Goal: Task Accomplishment & Management: Manage account settings

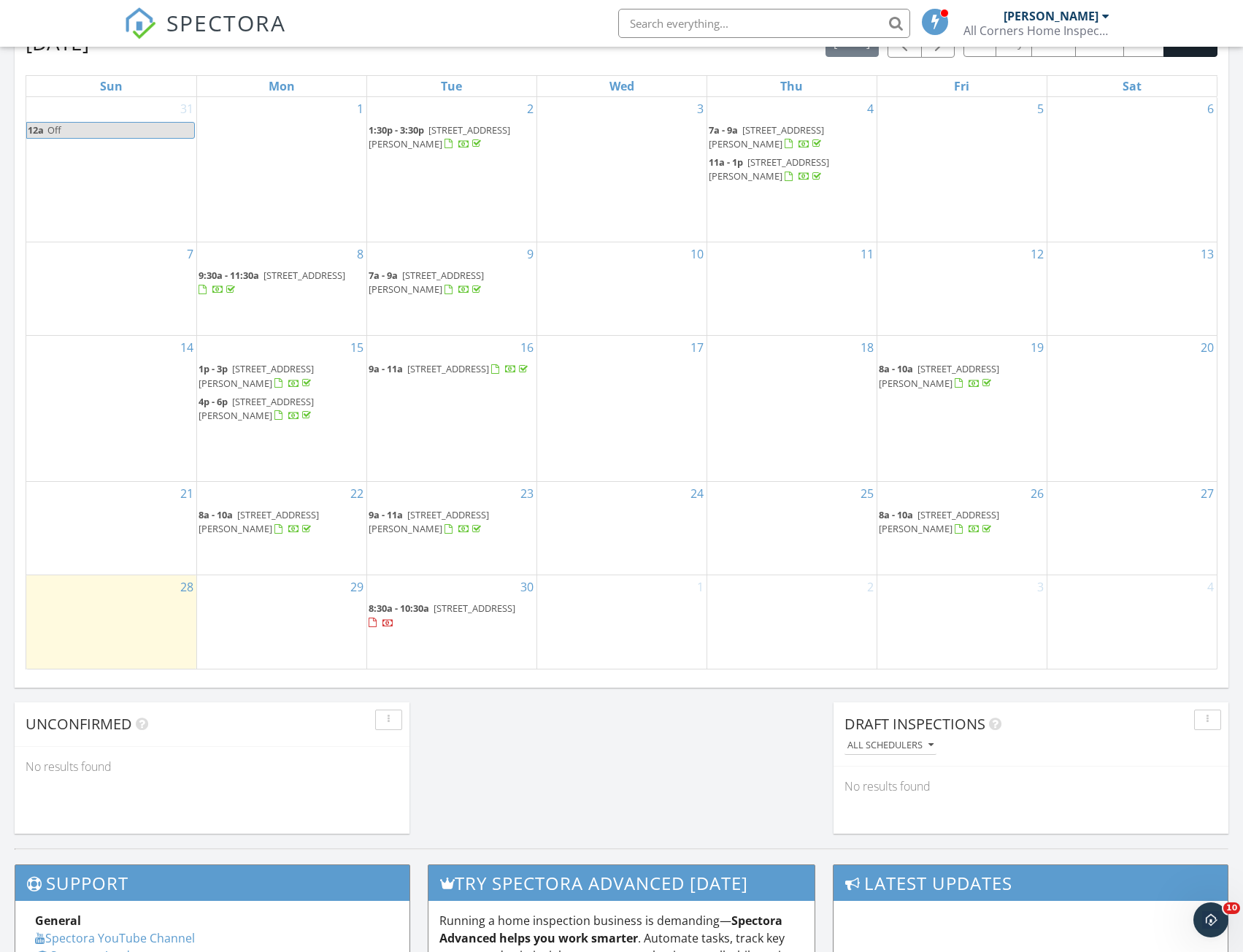
scroll to position [803, 0]
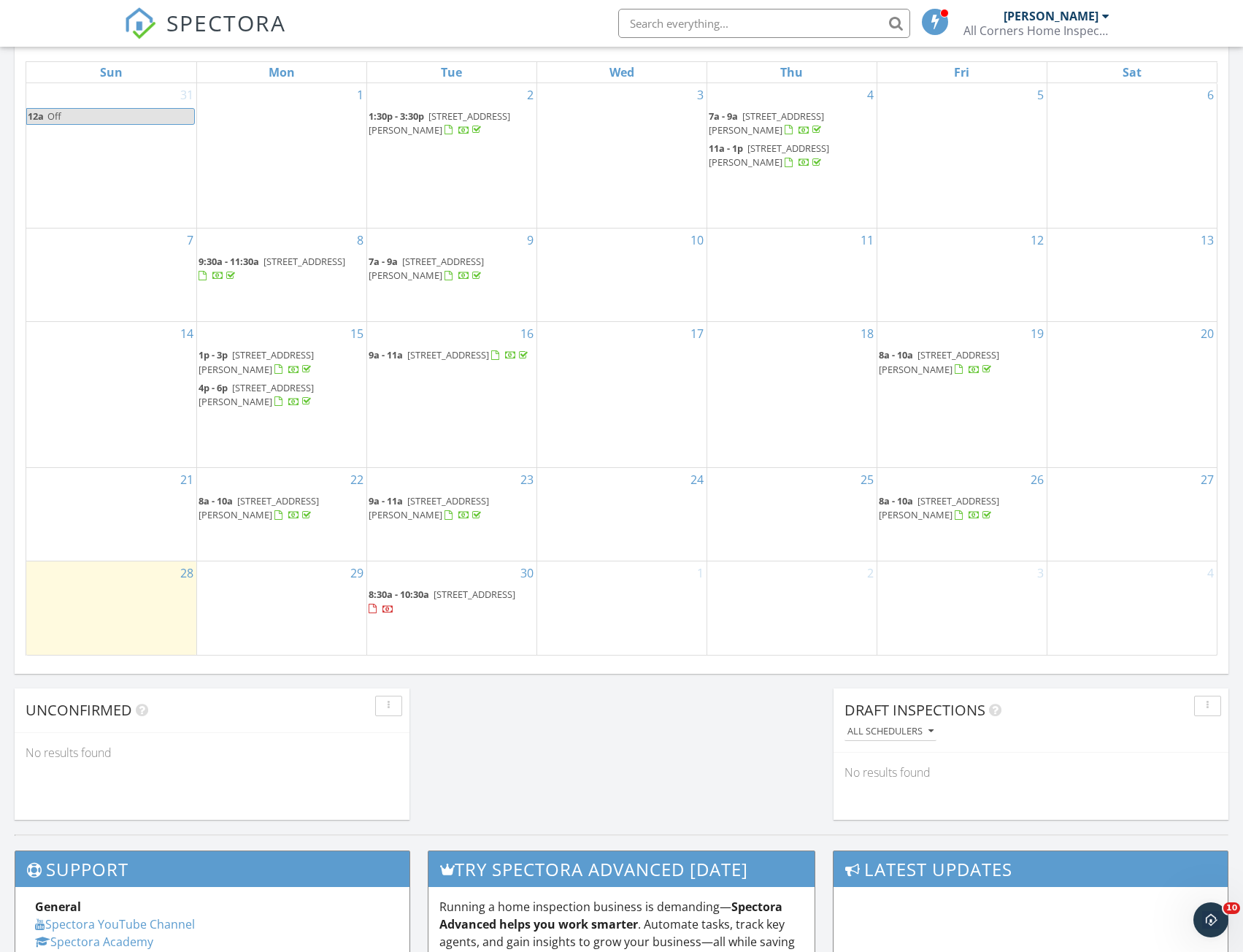
click at [284, 581] on div "29" at bounding box center [281, 608] width 169 height 93
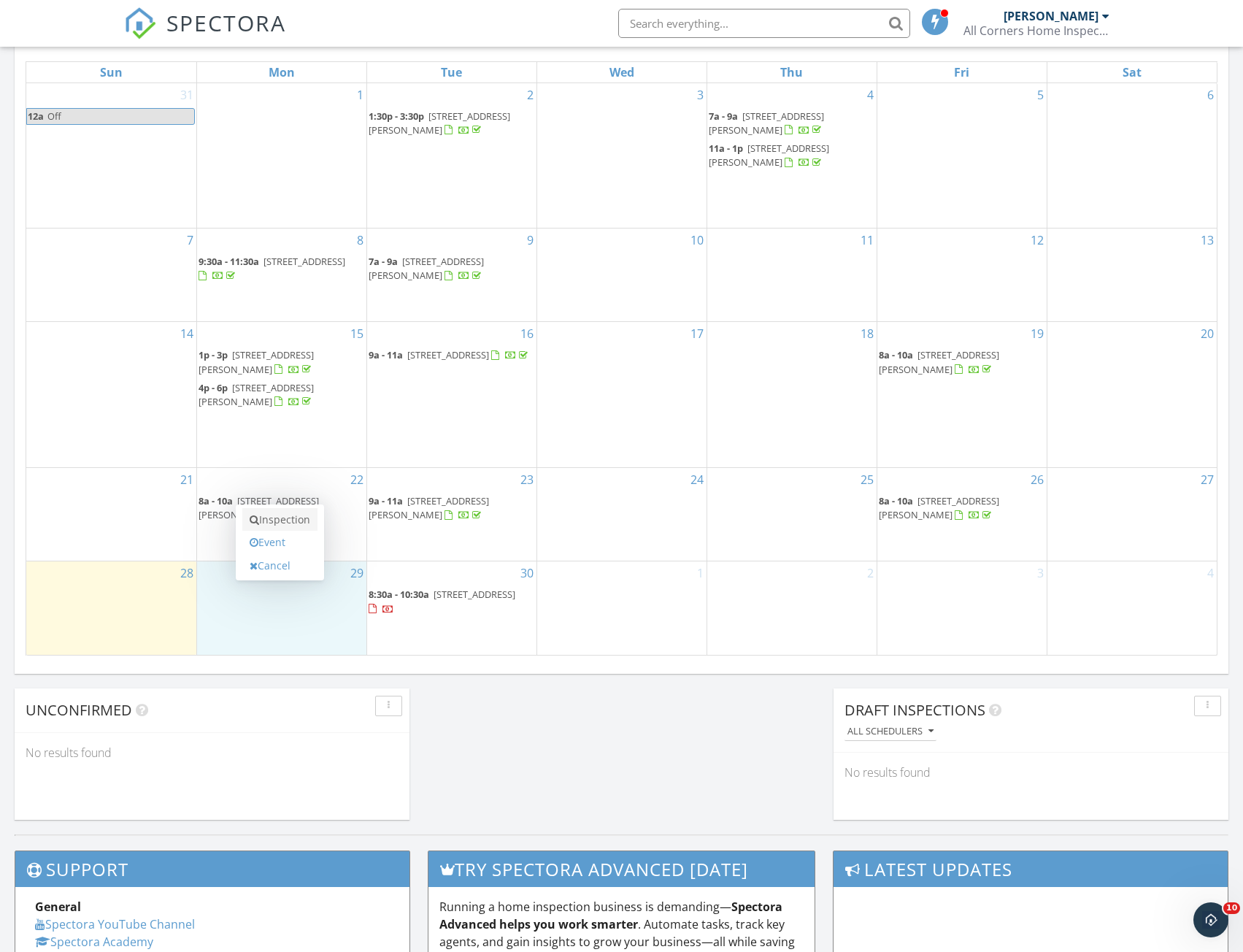
click at [302, 516] on link "Inspection" at bounding box center [280, 519] width 75 height 23
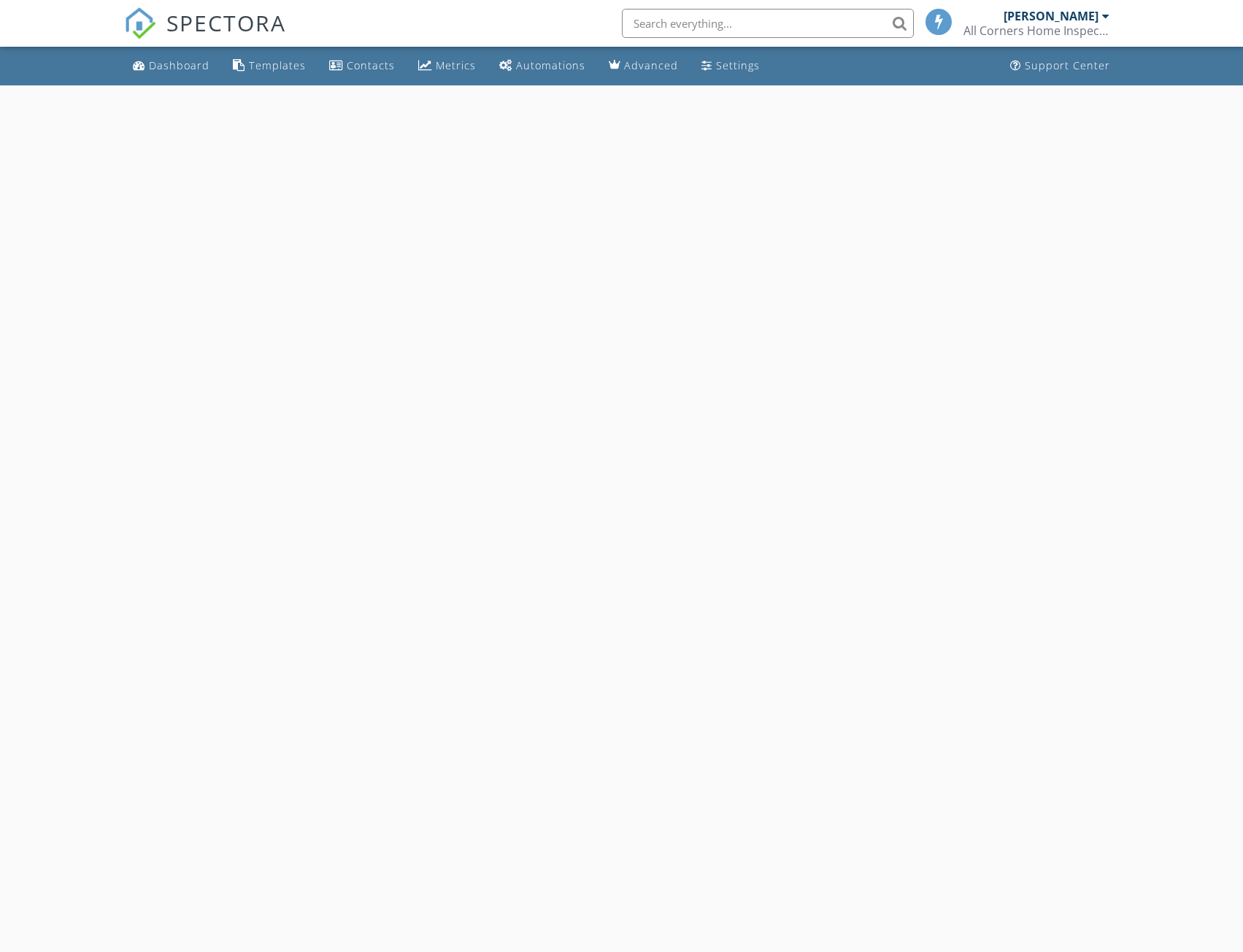
select select "8"
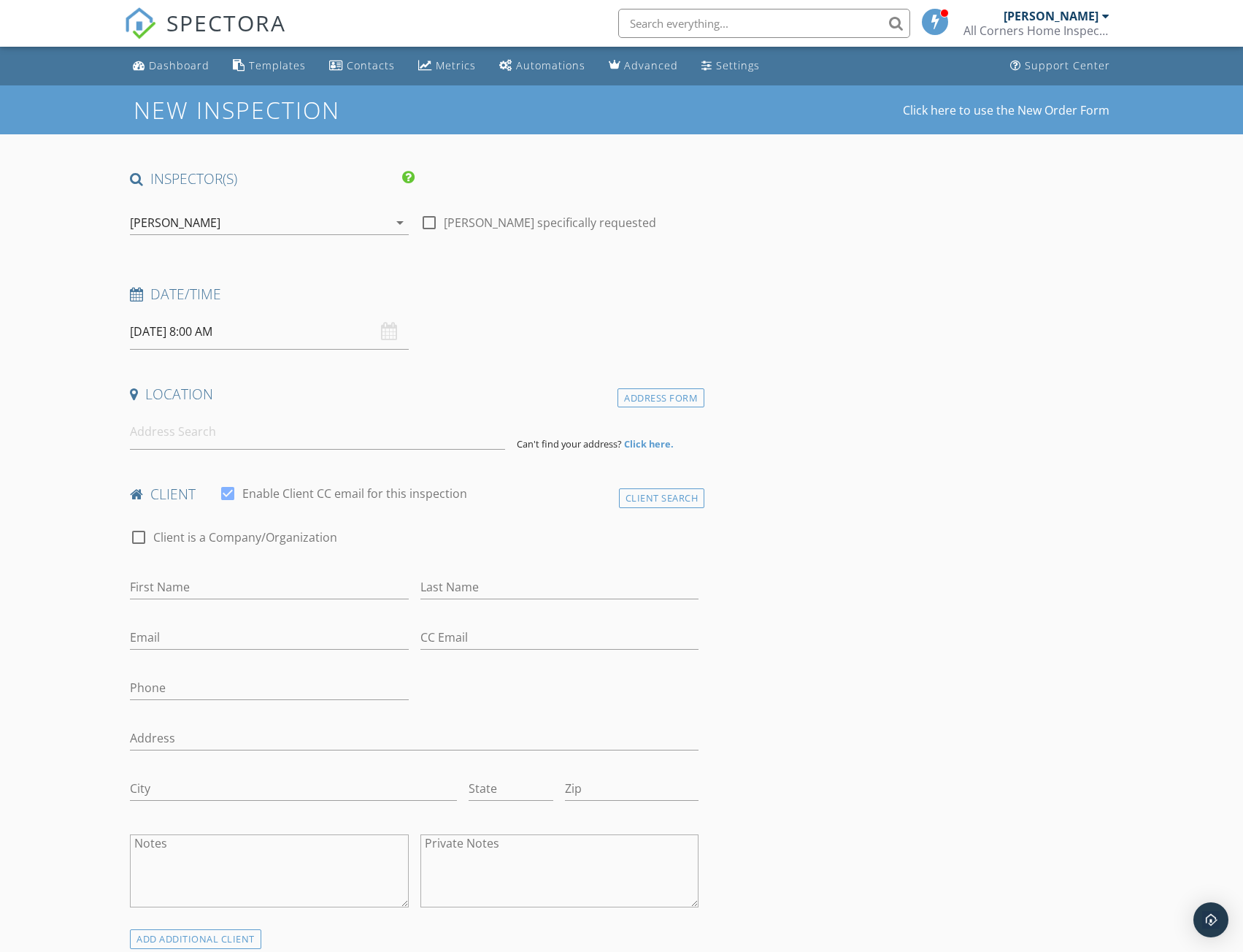
click at [201, 336] on input "09/29/2025 8:00 AM" at bounding box center [269, 332] width 279 height 36
type input "09"
type input "09/29/2025 9:00 AM"
click at [216, 574] on span at bounding box center [214, 574] width 10 height 14
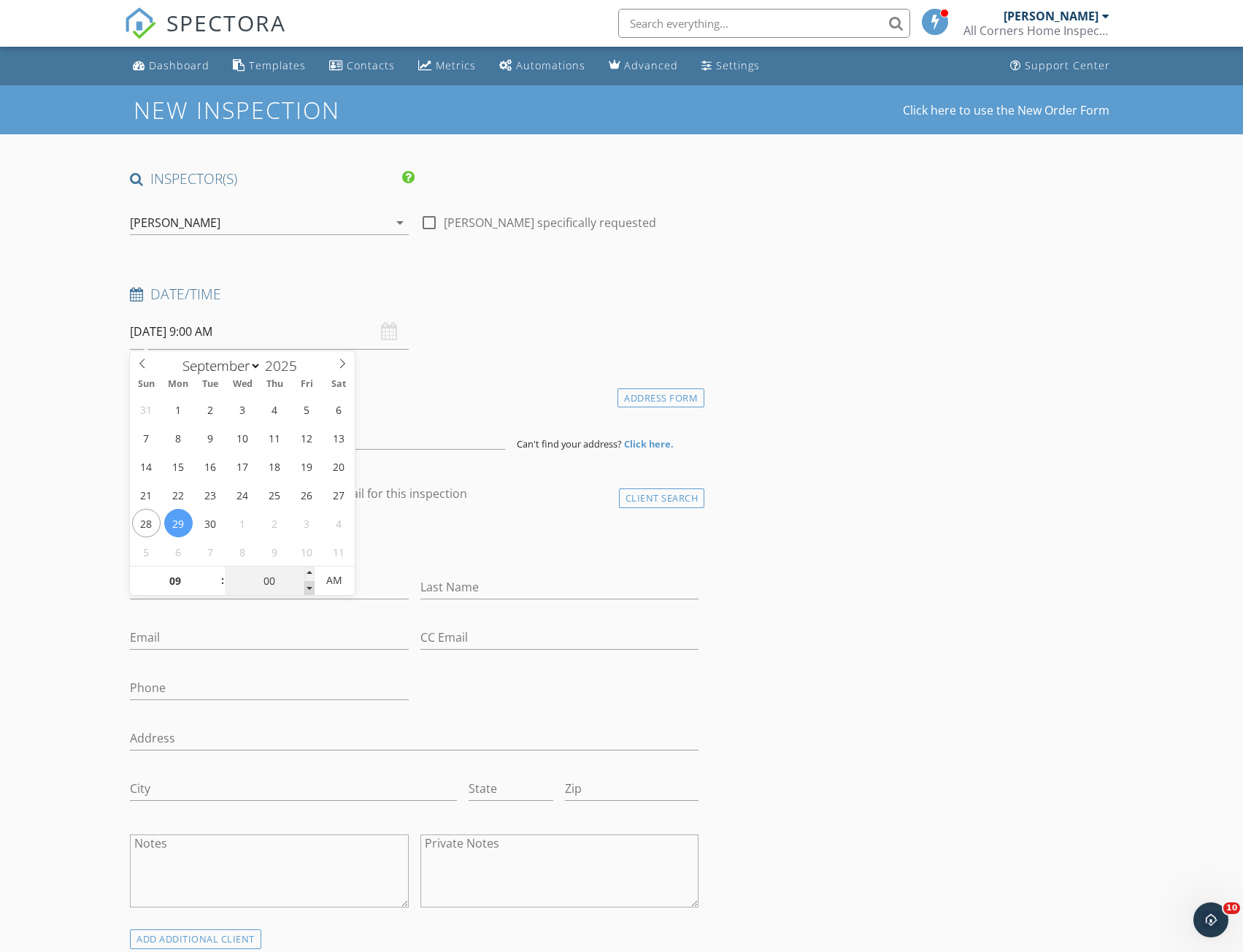
type input "08"
type input "55"
type input "09/29/2025 8:55 AM"
click at [312, 588] on span at bounding box center [309, 588] width 10 height 14
type input "50"
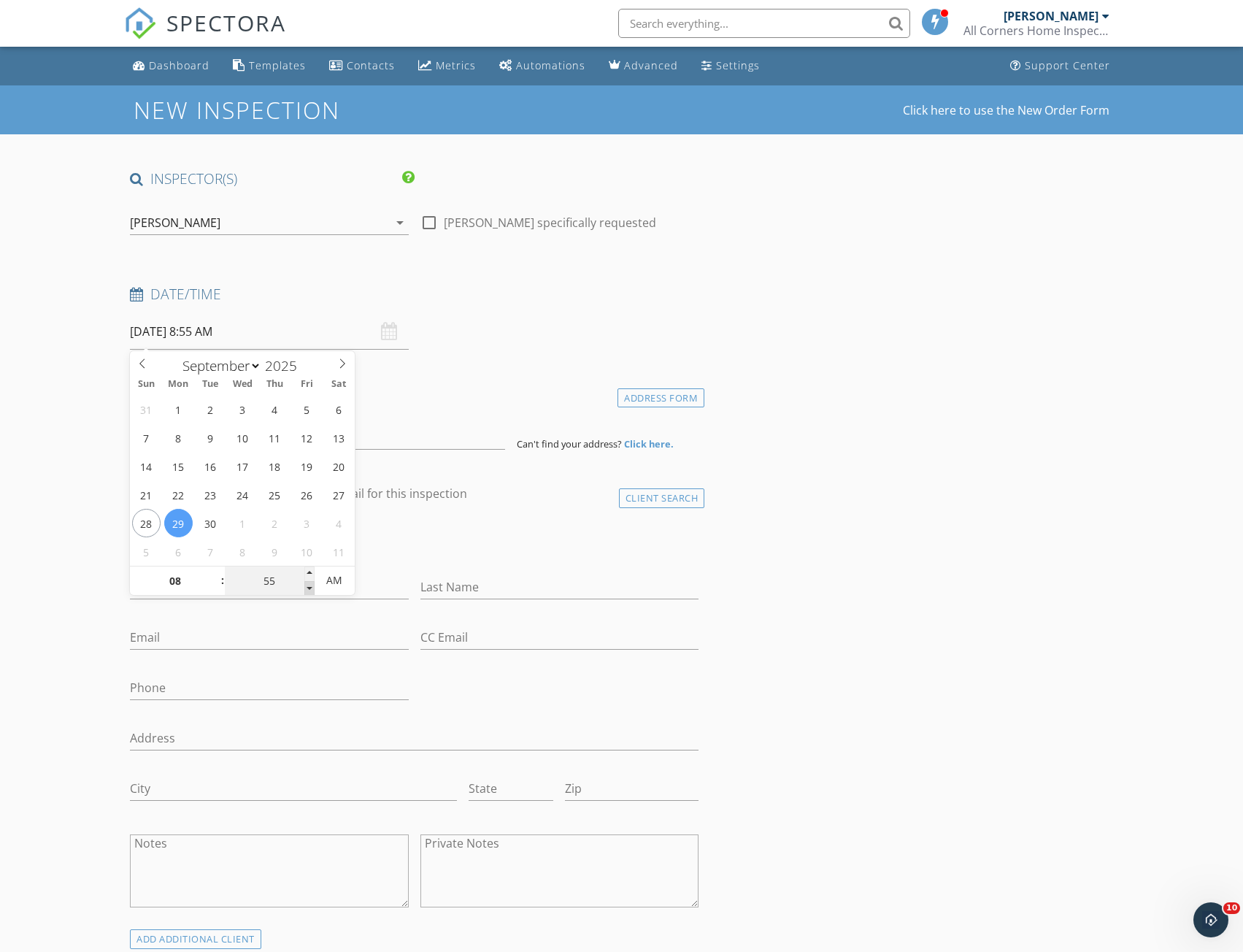
type input "09/29/2025 8:50 AM"
click at [312, 588] on span at bounding box center [309, 588] width 10 height 14
type input "45"
type input "09/29/2025 8:45 AM"
click at [312, 588] on span at bounding box center [309, 588] width 10 height 14
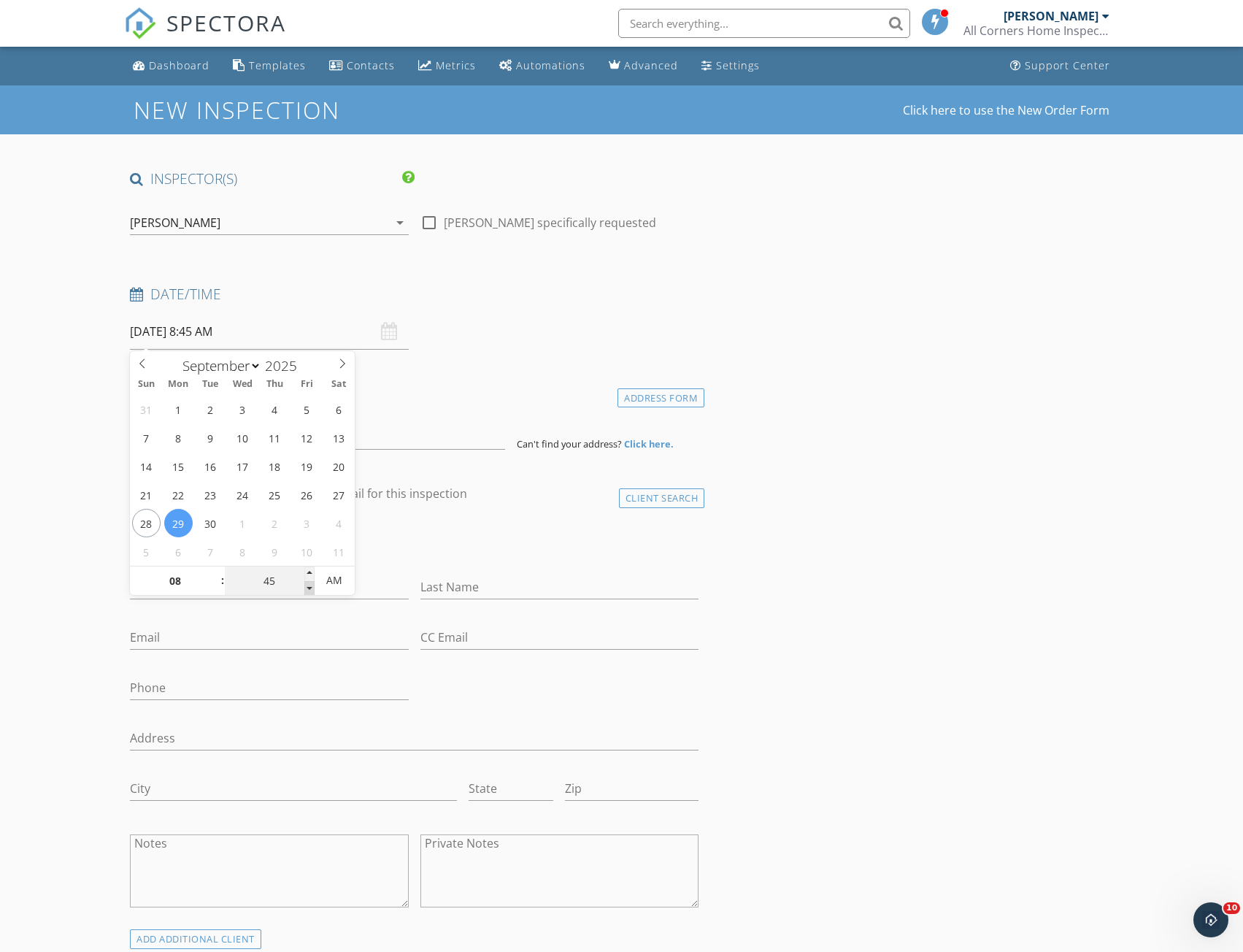
type input "40"
type input "09/29/2025 8:40 AM"
click at [311, 583] on span at bounding box center [309, 588] width 10 height 14
type input "35"
type input "09/29/2025 8:35 AM"
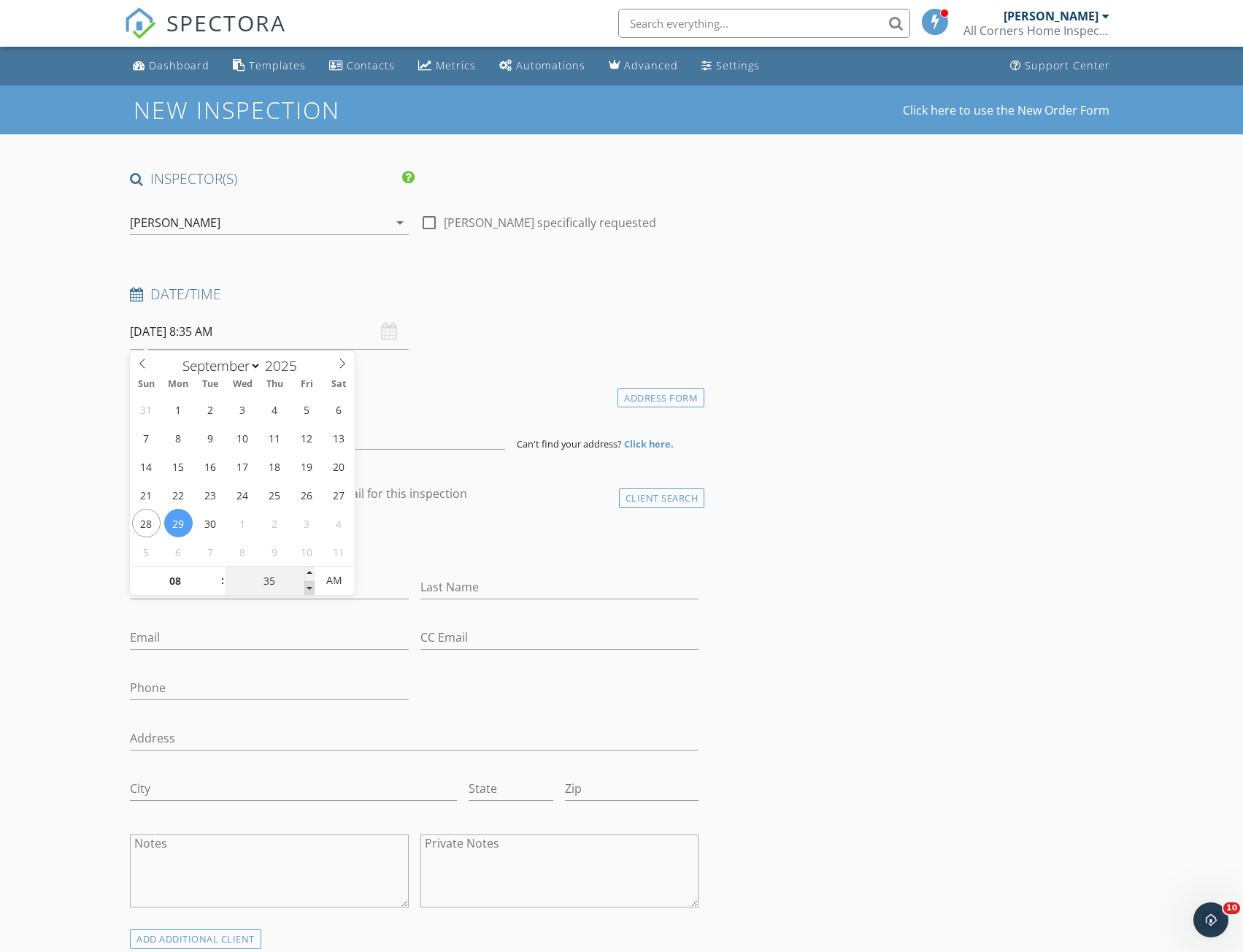
click at [311, 583] on span at bounding box center [309, 588] width 10 height 14
type input "30"
type input "09/29/2025 8:30 AM"
click at [311, 583] on span at bounding box center [309, 588] width 10 height 14
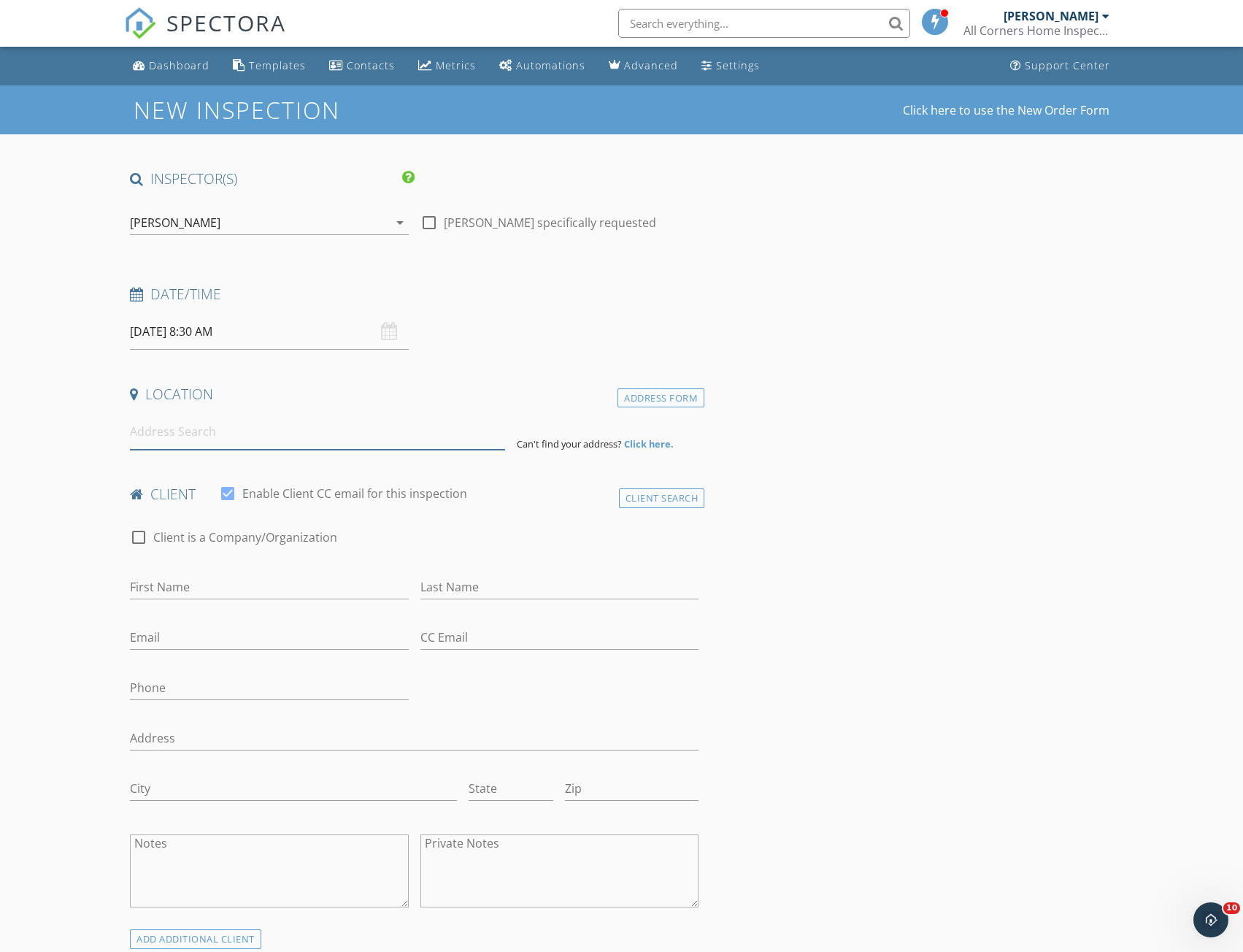
click at [236, 436] on input at bounding box center [317, 432] width 375 height 36
paste input "3735 SW Deon Drive"
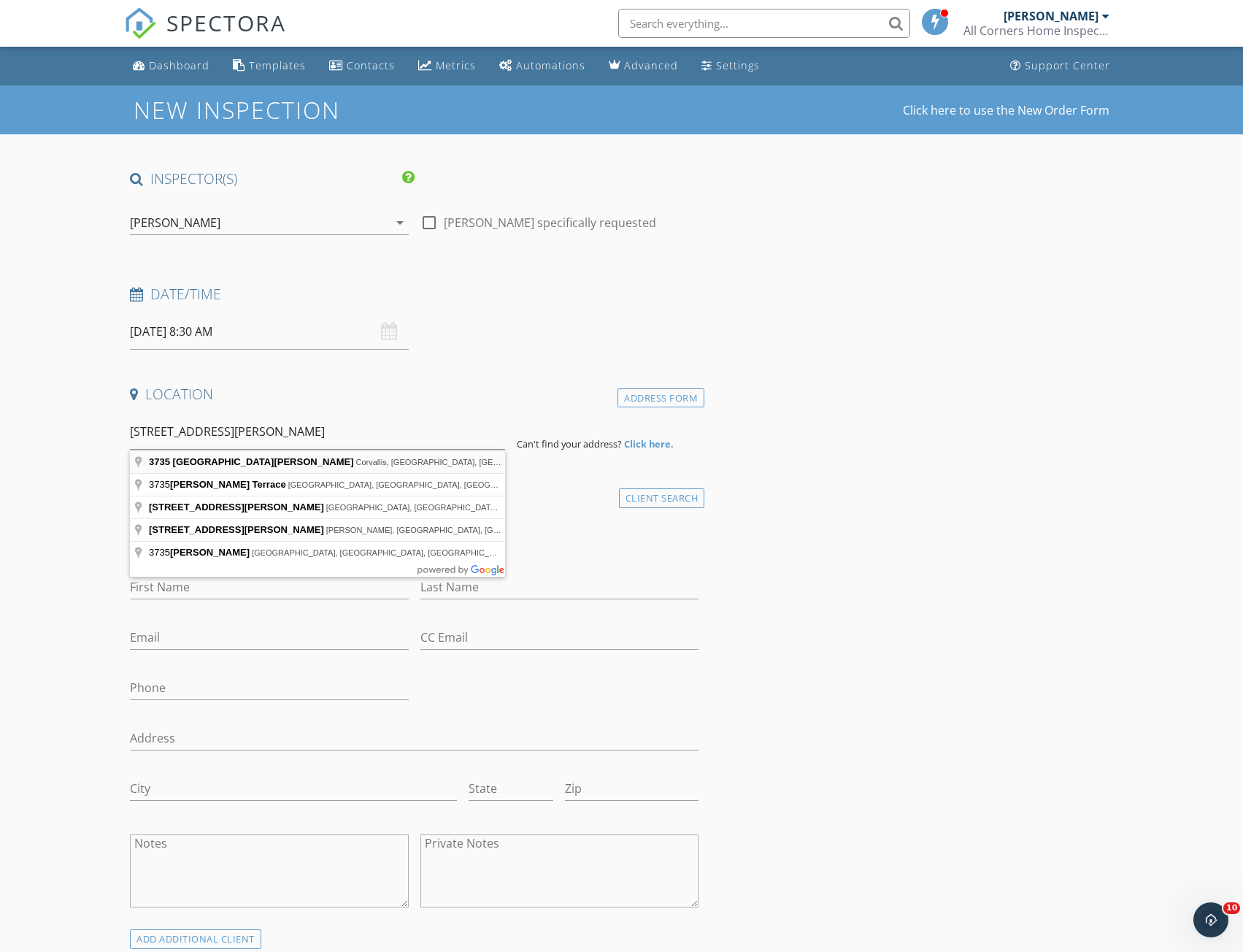
type input "3735 Southwest Deon Drive, Corvallis, OR, USA"
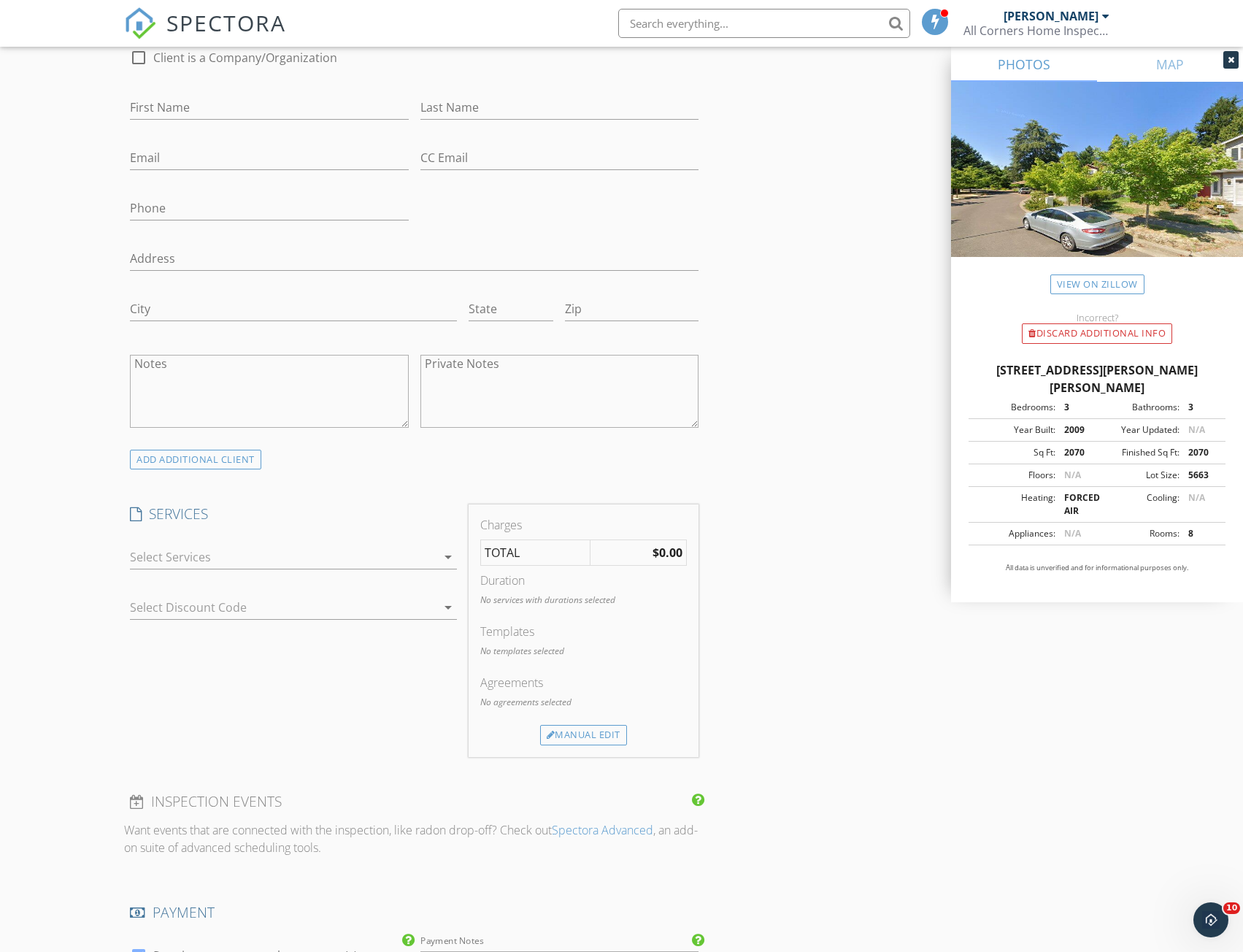
scroll to position [949, 0]
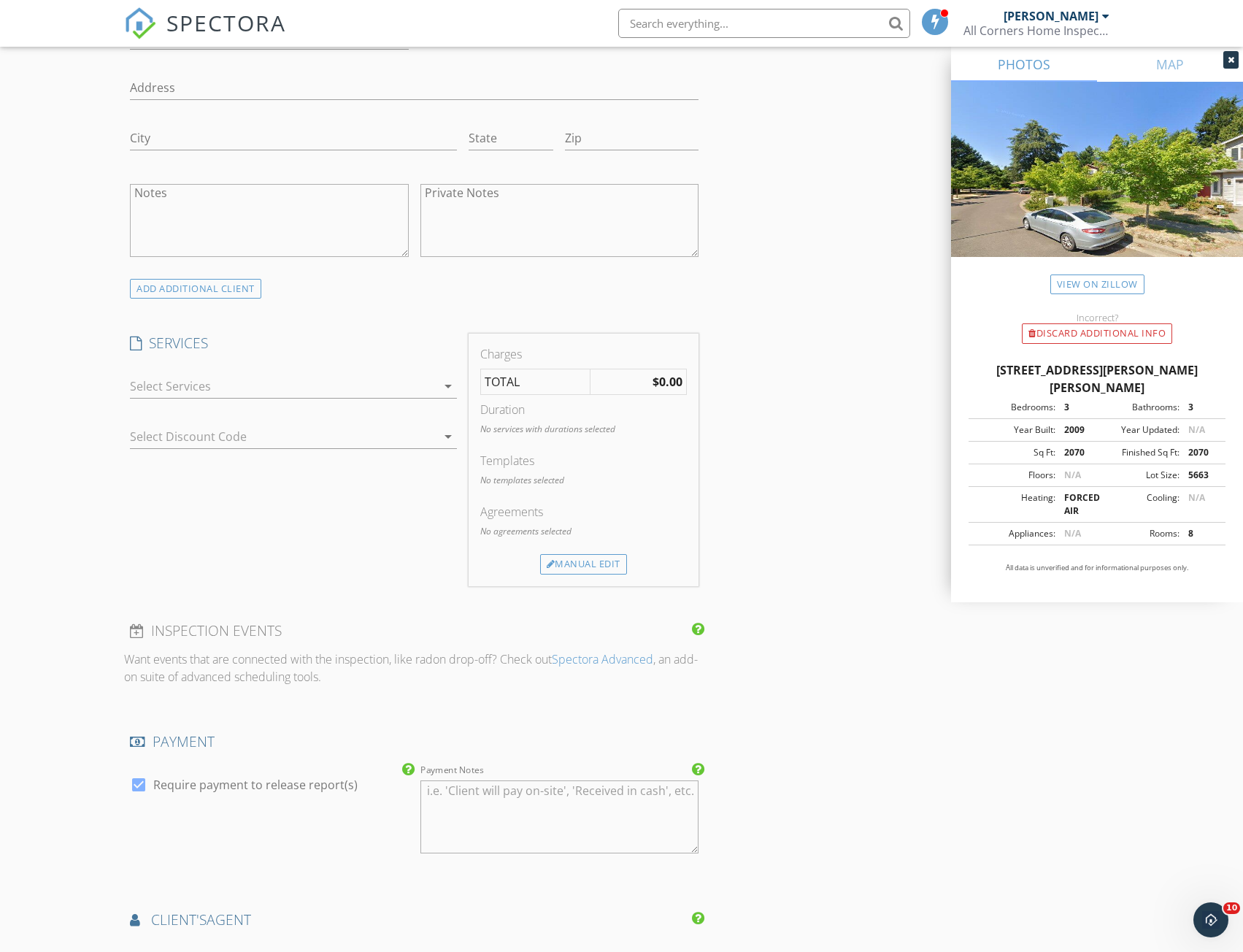
click at [437, 393] on div "arrow_drop_down" at bounding box center [447, 386] width 21 height 18
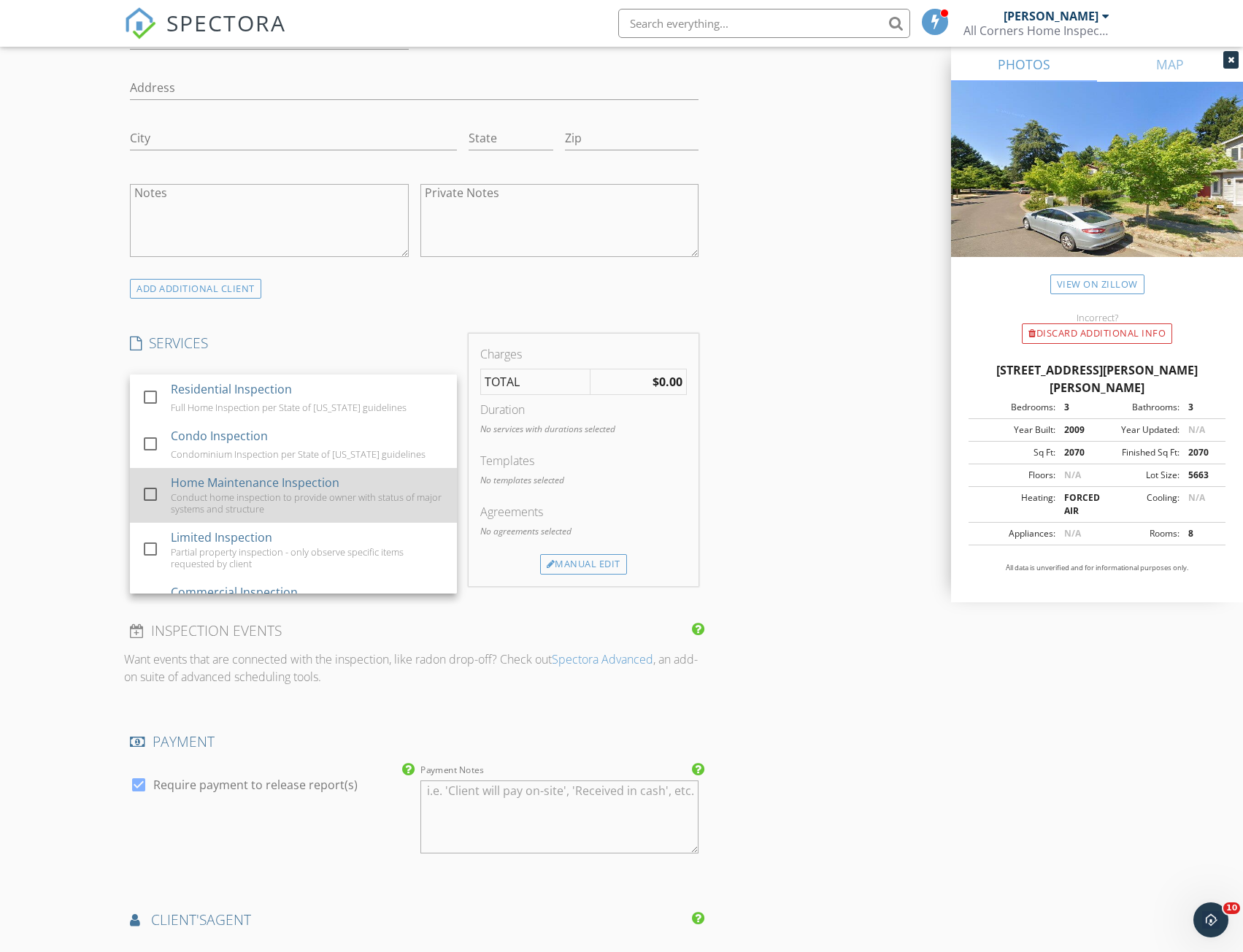
click at [149, 495] on div at bounding box center [150, 494] width 25 height 25
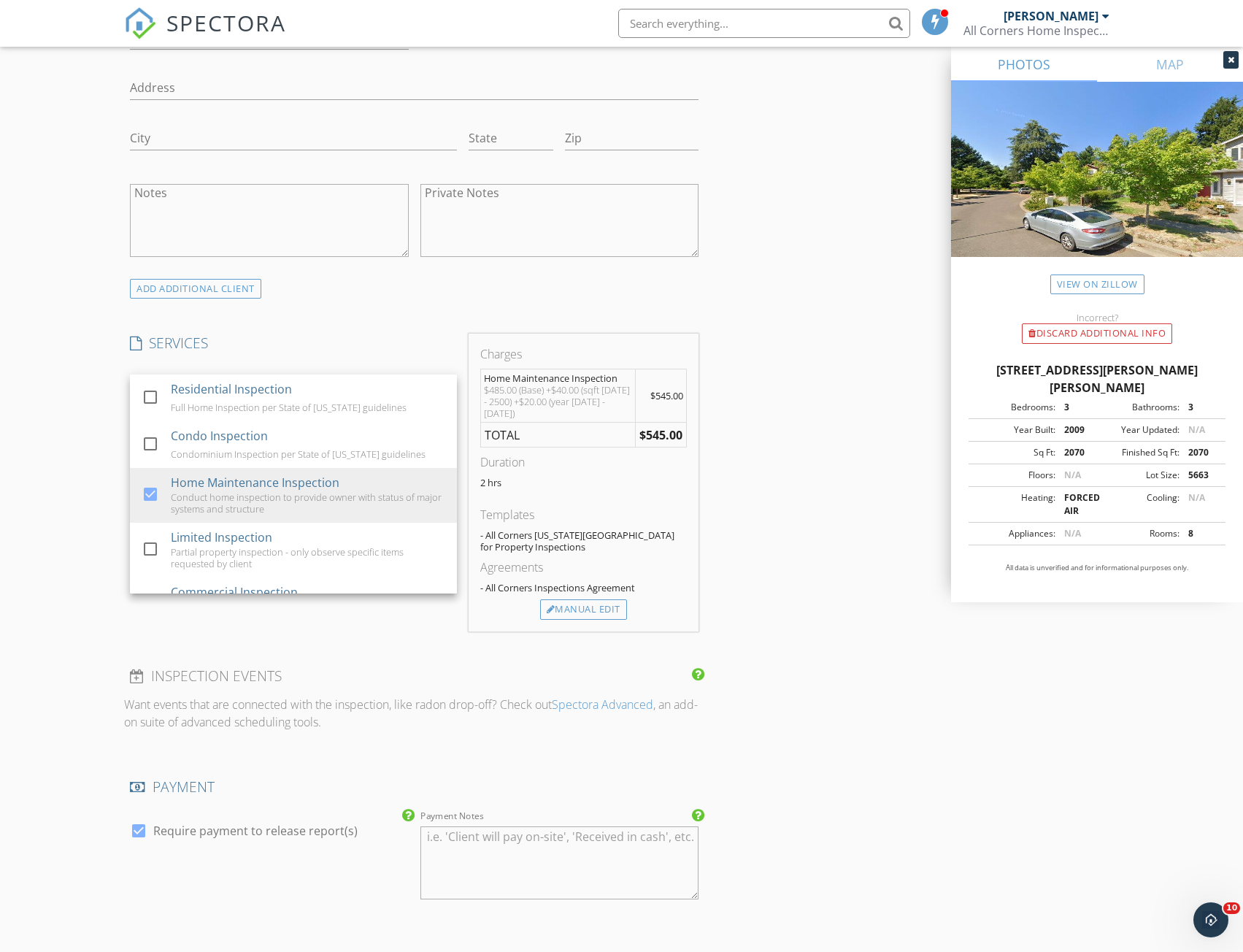
click at [788, 454] on div "INSPECTOR(S) check_box Erik Haluzak PRIMARY Erik Haluzak arrow_drop_down check_…" at bounding box center [622, 458] width 994 height 2476
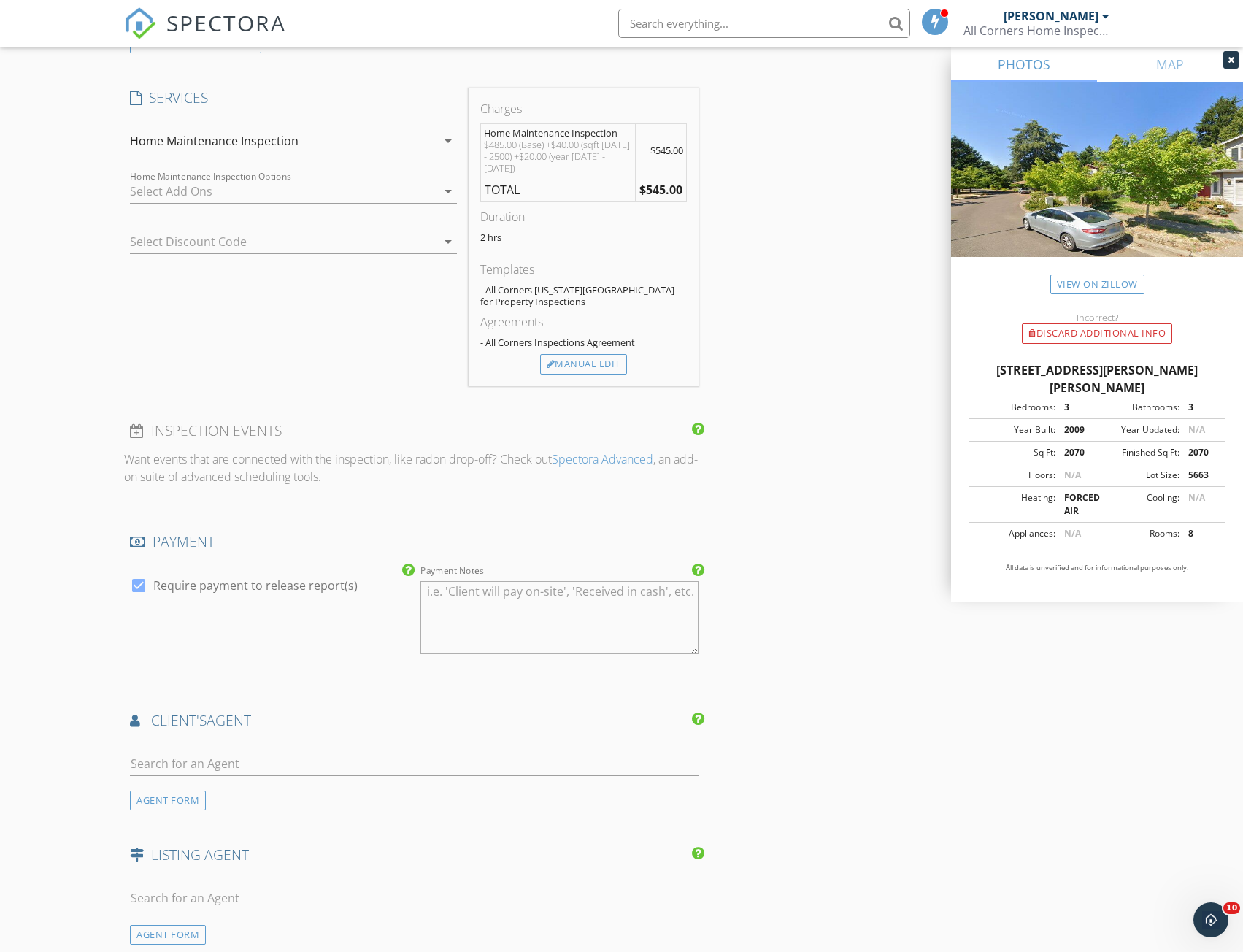
scroll to position [1241, 0]
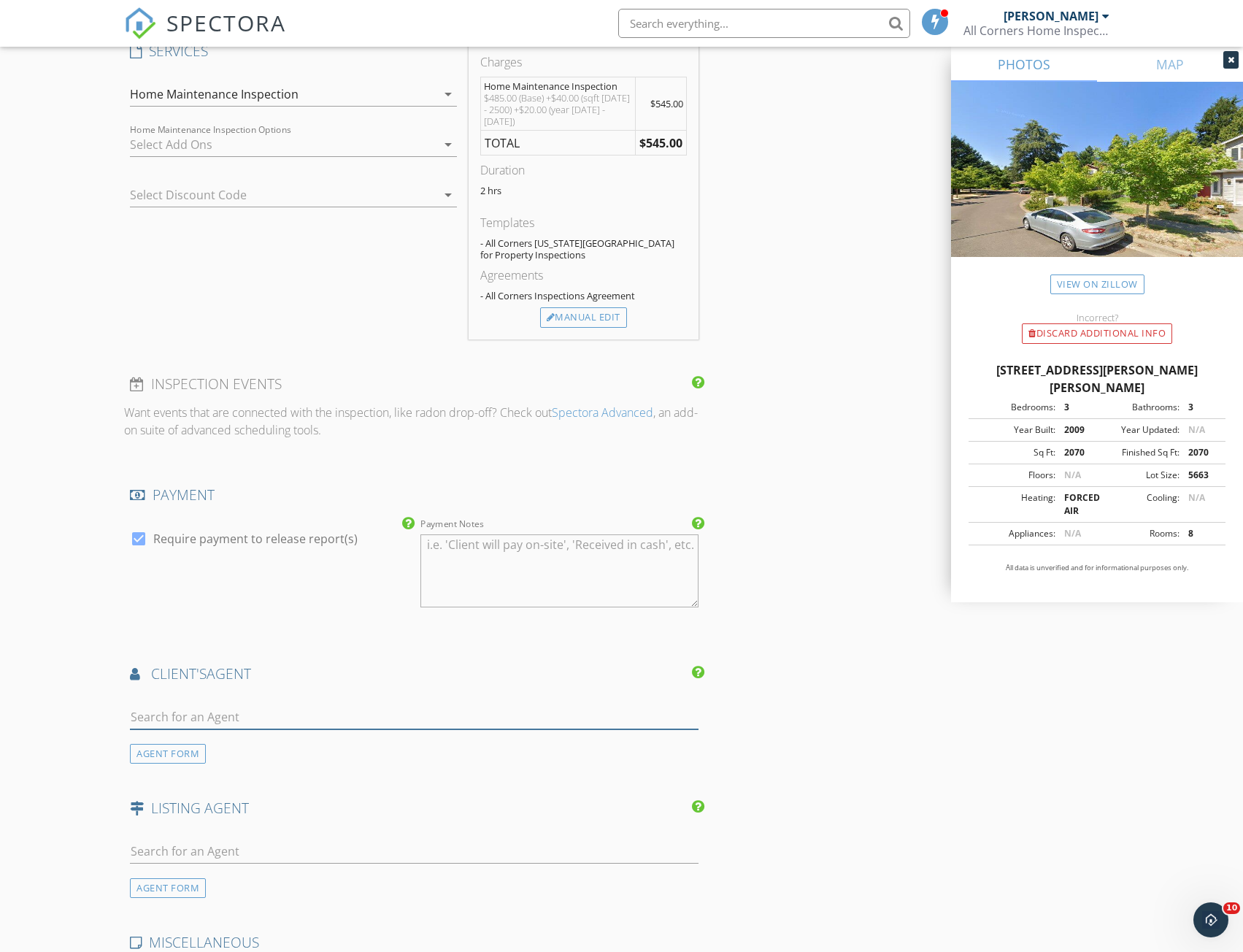
click at [165, 708] on input "text" at bounding box center [414, 717] width 569 height 24
click at [175, 711] on input "[PERSON_NAME]" at bounding box center [414, 717] width 569 height 24
type input "[PERSON_NAME]"
click at [191, 741] on div "No results found. Click to add a new Agent" at bounding box center [245, 750] width 219 height 18
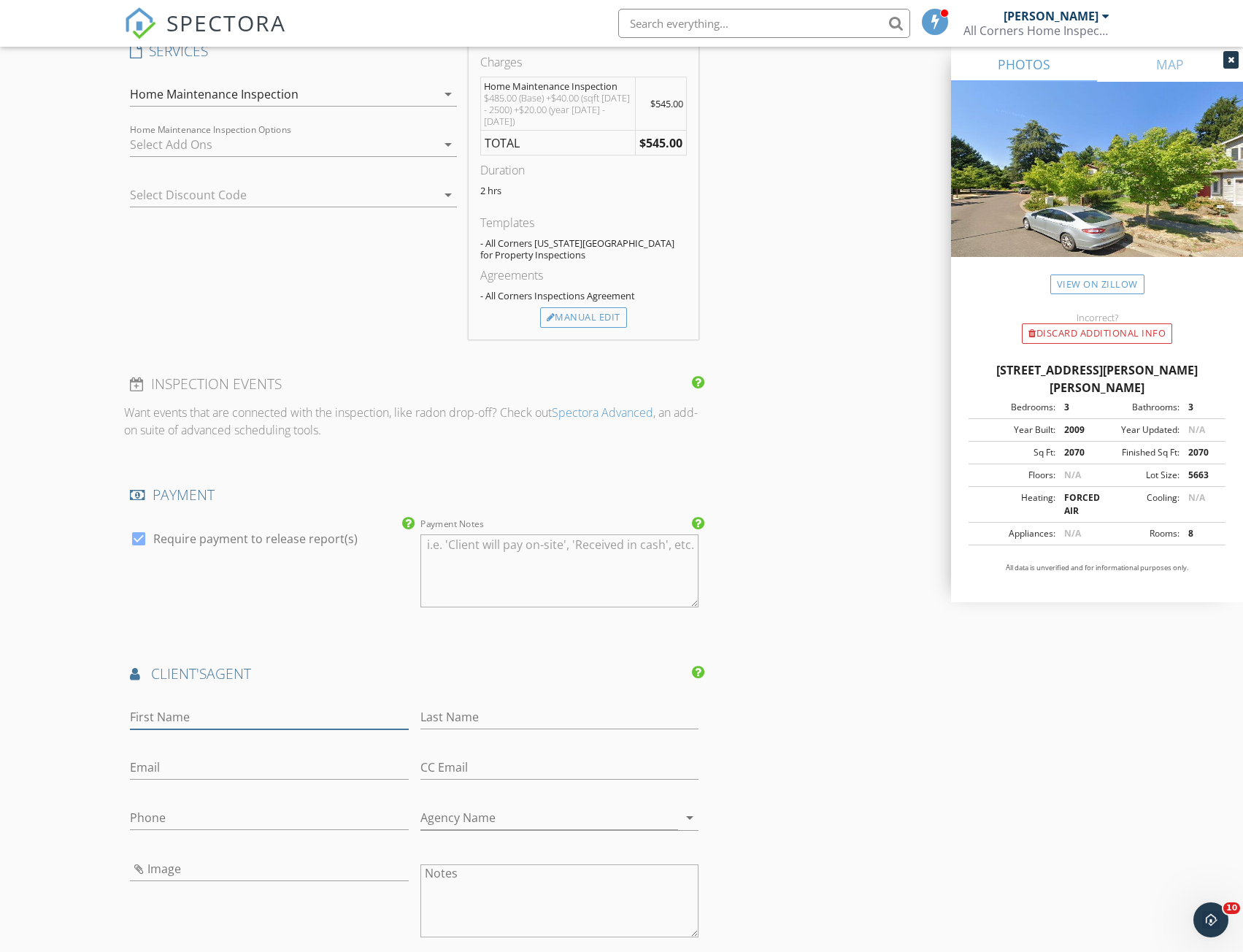
click at [227, 706] on input "First Name" at bounding box center [269, 717] width 279 height 24
type input "[PERSON_NAME]"
click at [478, 806] on input "Agency Name" at bounding box center [550, 818] width 258 height 24
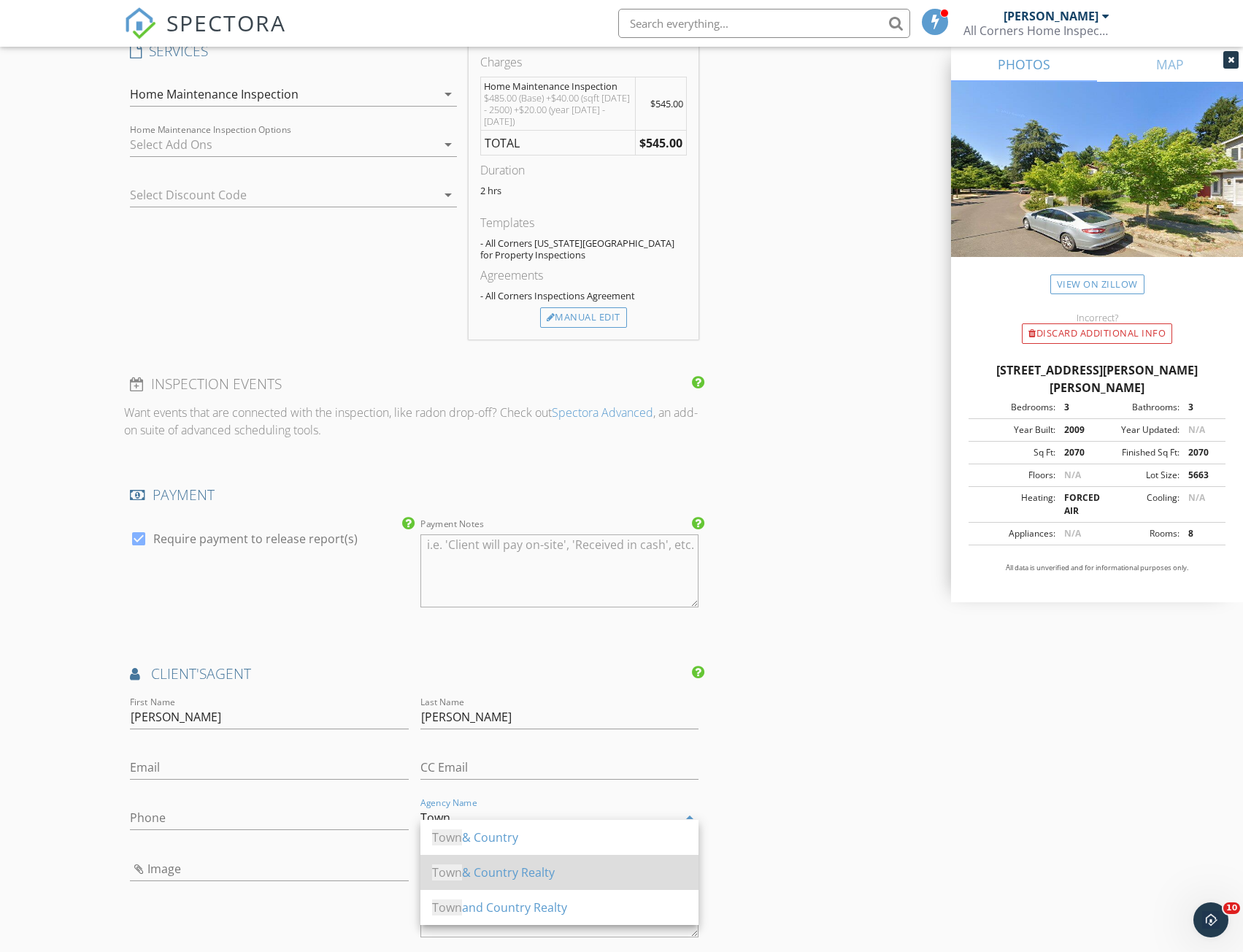
click at [527, 871] on div "Town & Country Realty" at bounding box center [560, 872] width 255 height 18
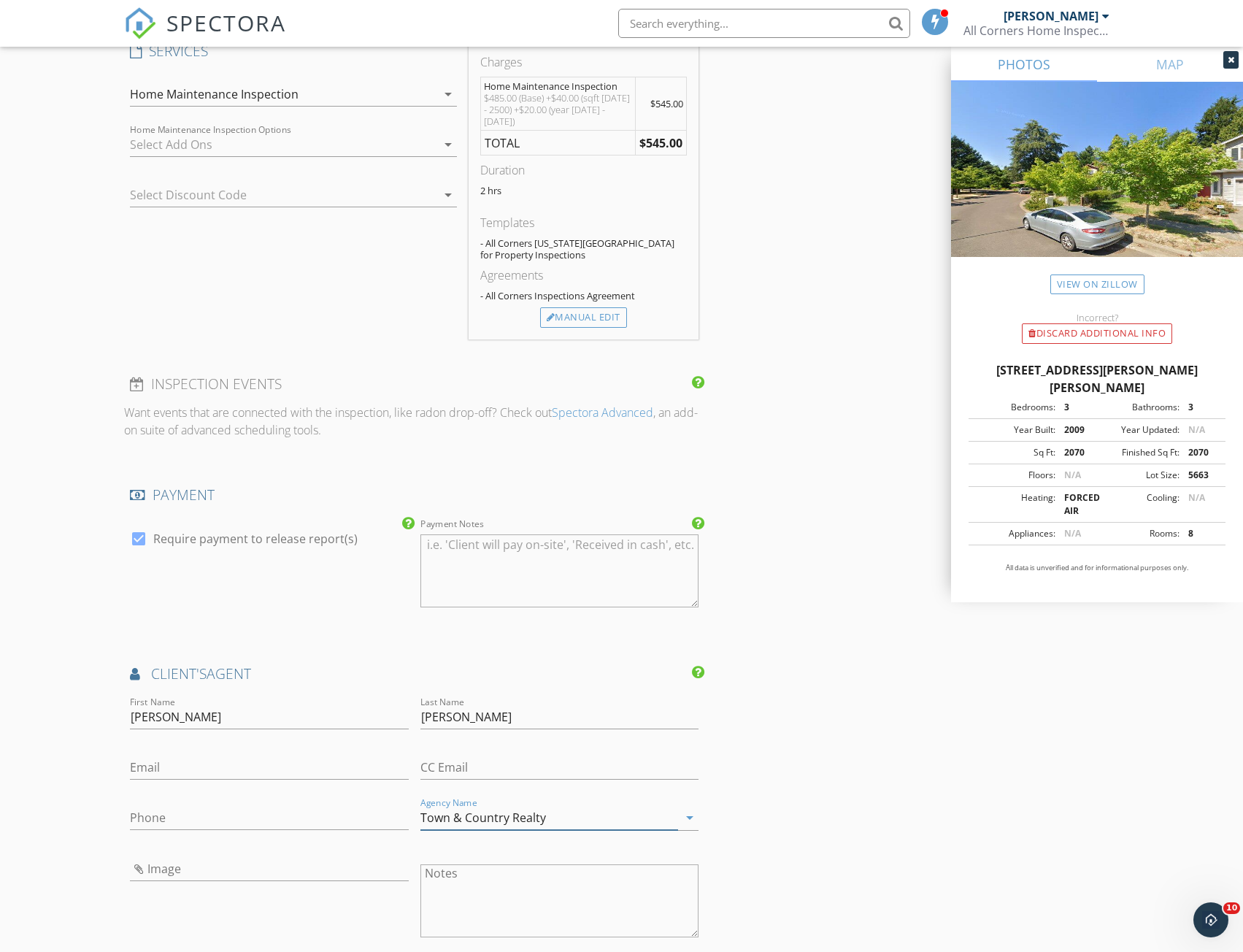
type input "Town & Country Realty"
click at [224, 761] on input "Email" at bounding box center [269, 768] width 279 height 24
click at [247, 816] on input "Phone" at bounding box center [269, 821] width 279 height 24
paste input "[PHONE_NUMBER]"
type input "[PHONE_NUMBER]"
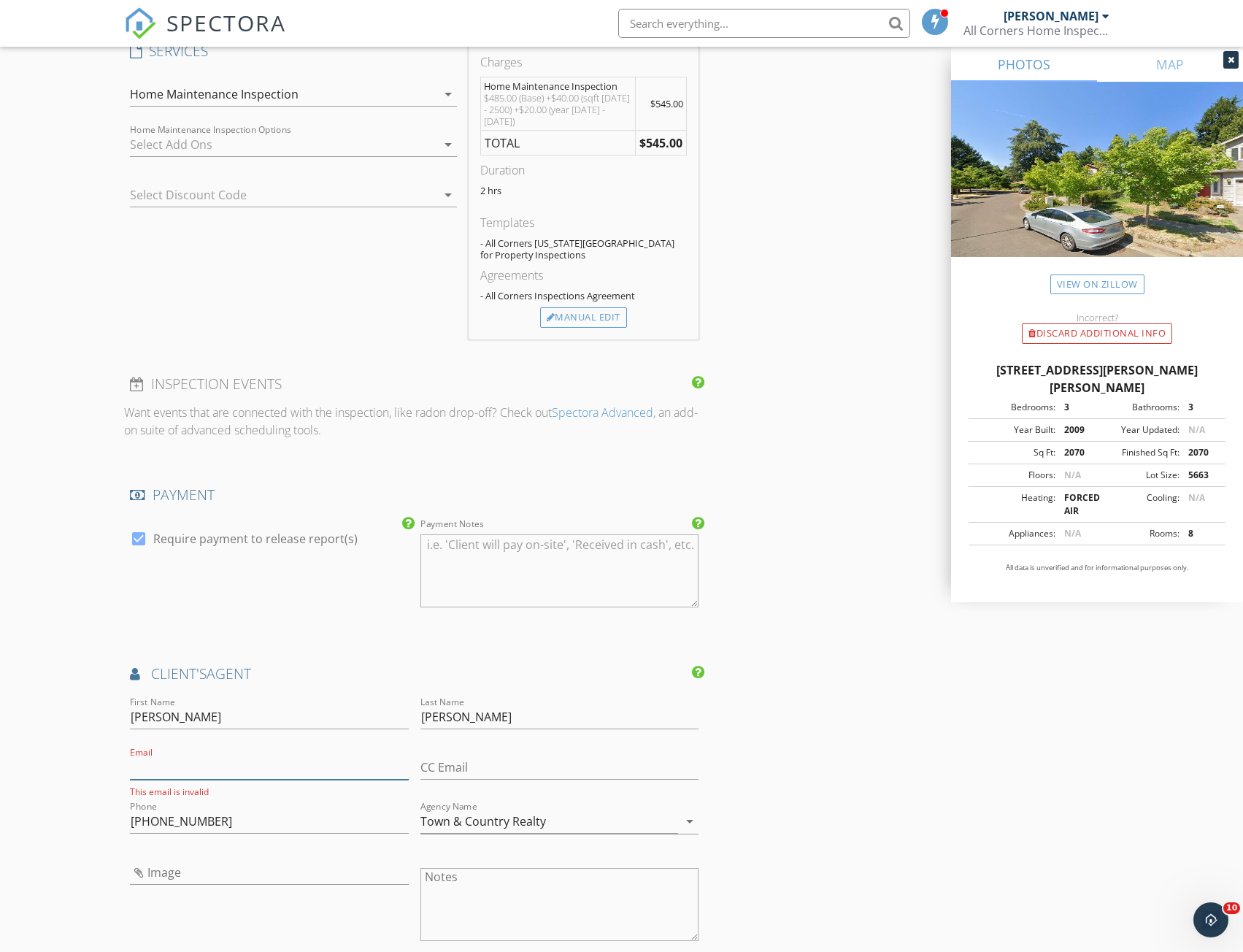
click at [220, 758] on input "Email" at bounding box center [269, 768] width 279 height 24
paste input "[PERSON_NAME][EMAIL_ADDRESS][DOMAIN_NAME]"
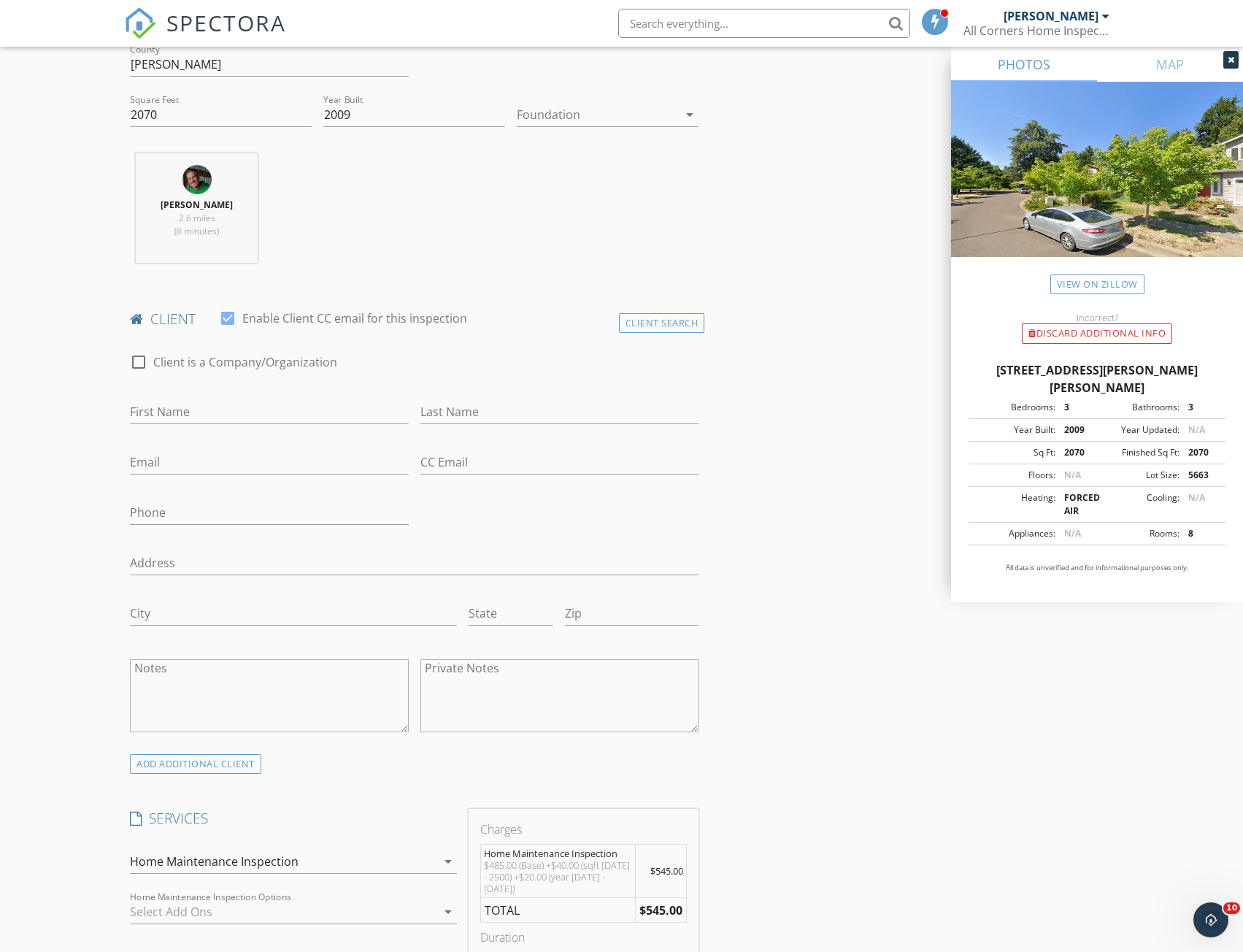
scroll to position [365, 0]
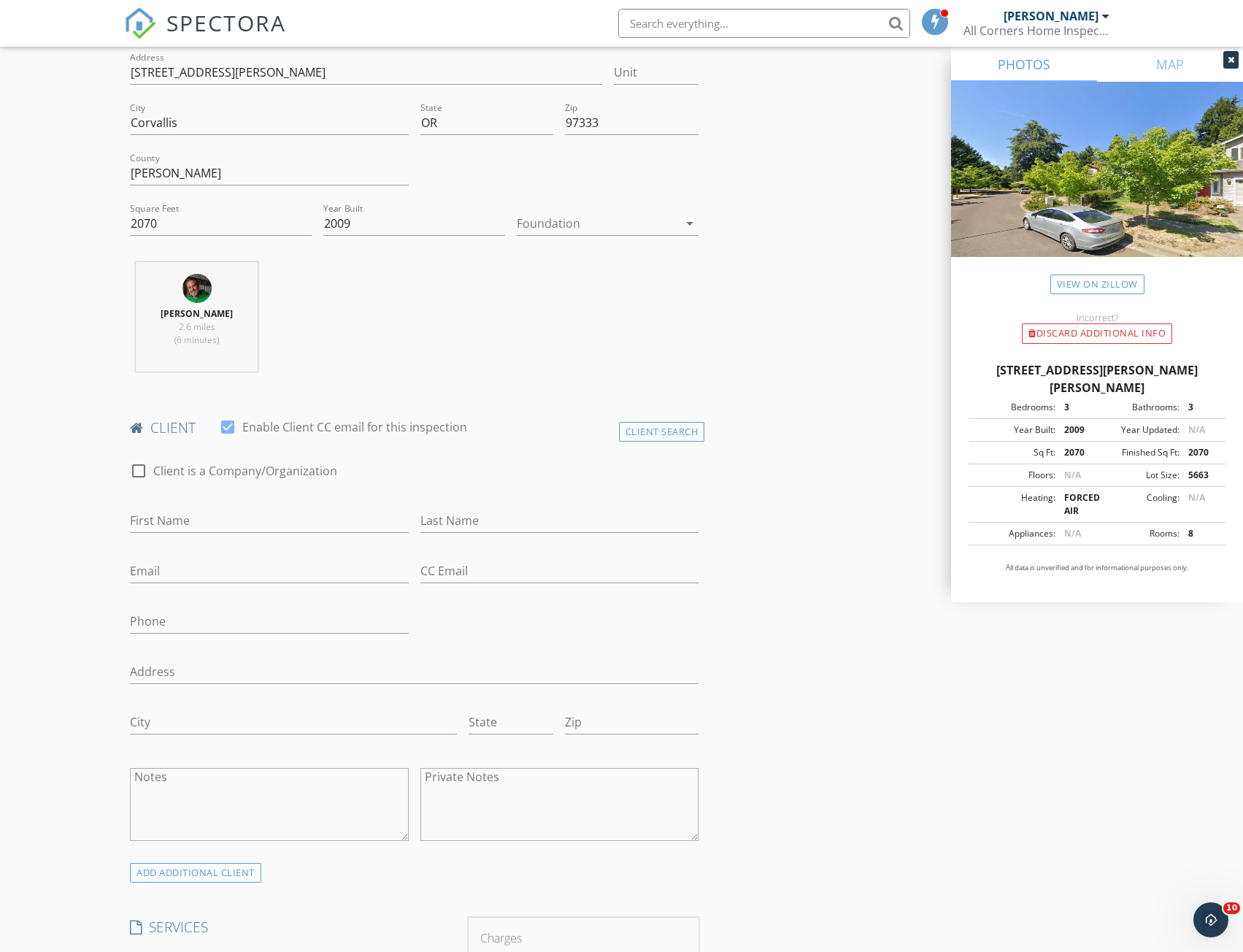
type input "[PERSON_NAME][EMAIL_ADDRESS][DOMAIN_NAME]"
click at [200, 572] on input "Email" at bounding box center [269, 570] width 279 height 24
paste input "[EMAIL_ADDRESS][DOMAIN_NAME]"
type input "[EMAIL_ADDRESS][DOMAIN_NAME]"
click at [173, 513] on input "First Name" at bounding box center [269, 520] width 279 height 24
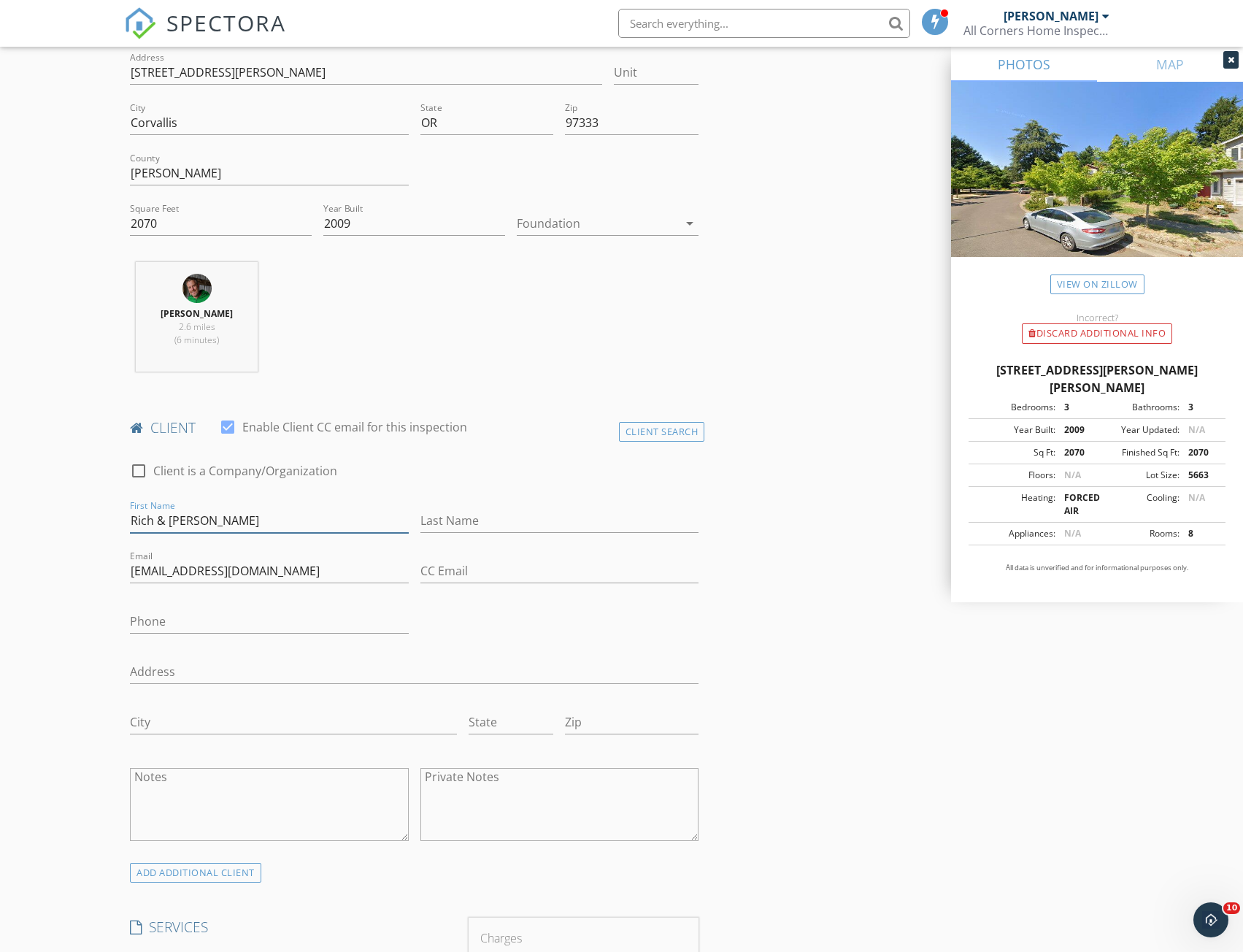
type input "Rich & [PERSON_NAME]"
click at [461, 526] on input "Last Name" at bounding box center [560, 520] width 279 height 24
paste input "[PERSON_NAME]"
type input "[PERSON_NAME]"
click at [200, 612] on input "Phone" at bounding box center [269, 622] width 279 height 24
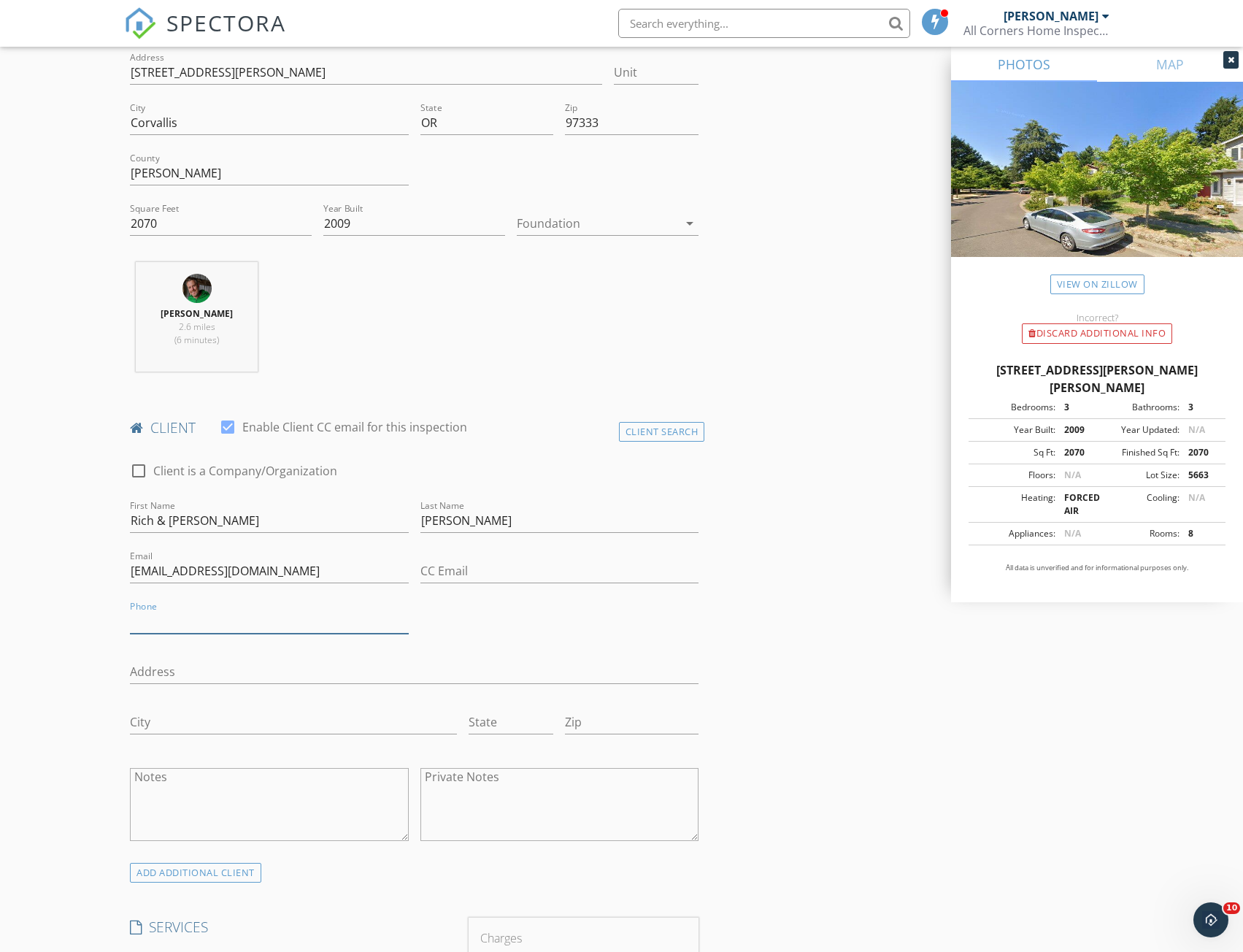
paste input "[PHONE_NUMBER]"
type input "[PHONE_NUMBER]"
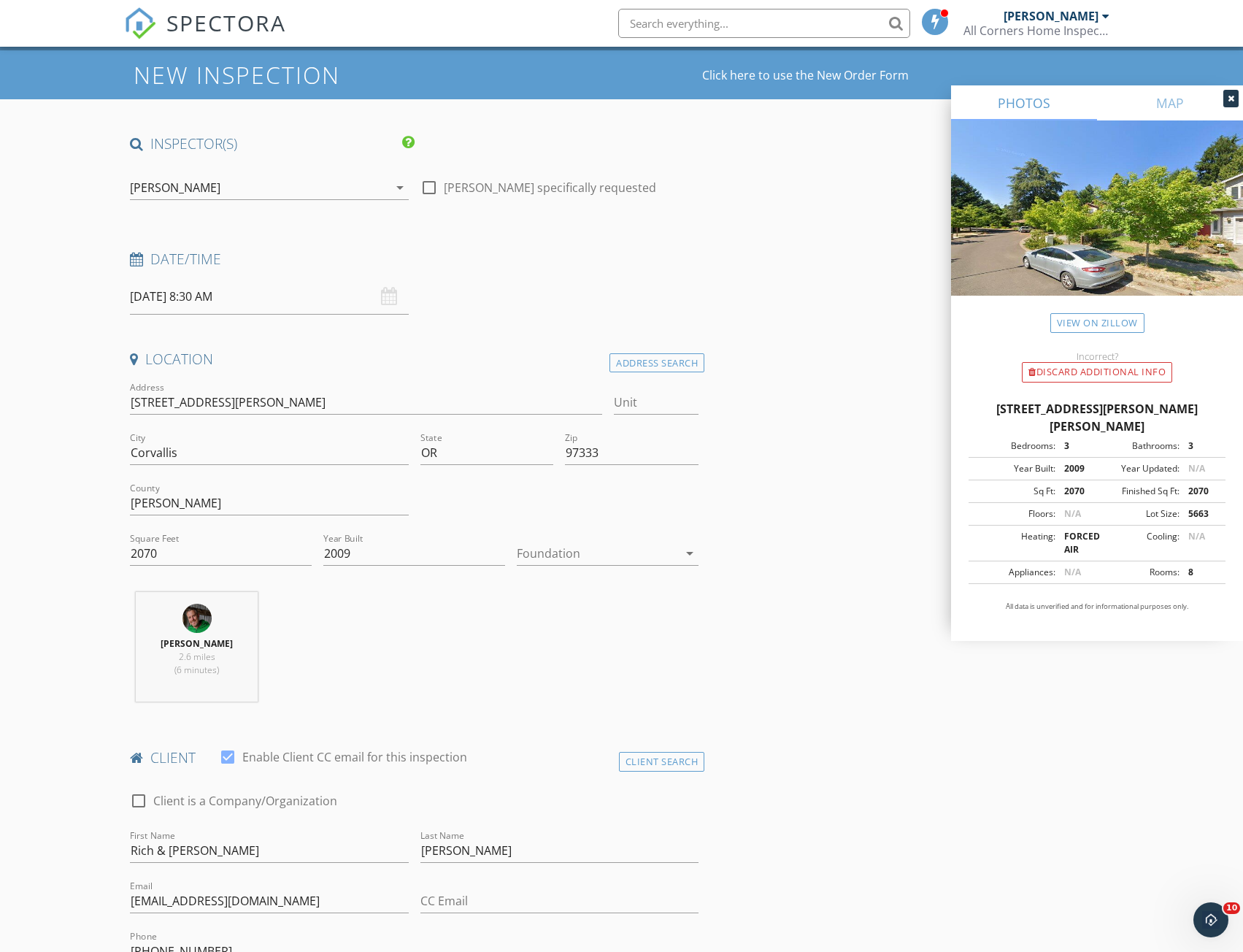
scroll to position [0, 0]
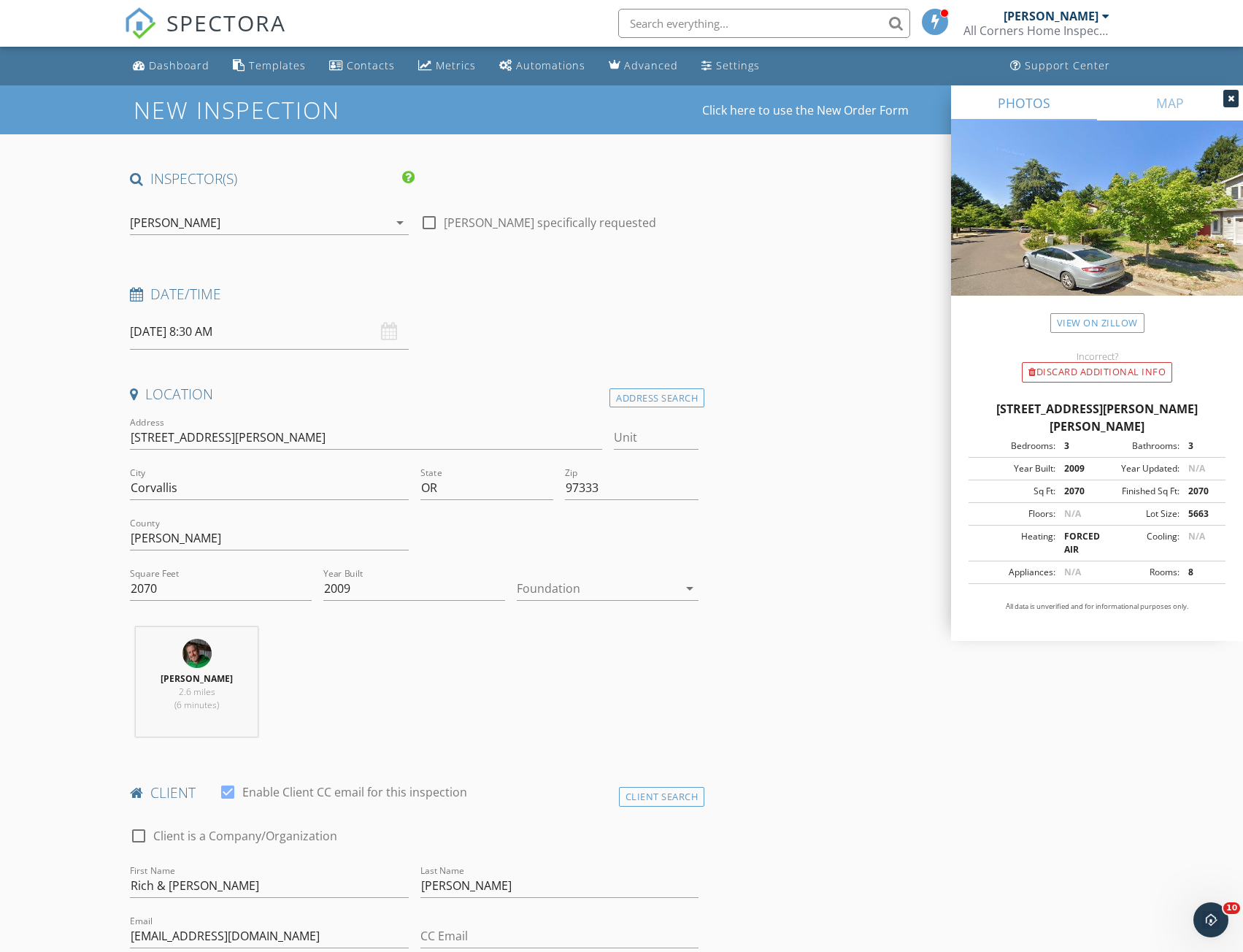
click at [205, 333] on input "09/29/2025 8:30 AM" at bounding box center [269, 332] width 279 height 36
type input "09"
type input "[DATE] 9:30 AM"
click at [213, 572] on span at bounding box center [214, 574] width 10 height 14
click at [435, 684] on div "Erik Haluzak 2.6 miles (6 minutes)" at bounding box center [415, 687] width 580 height 121
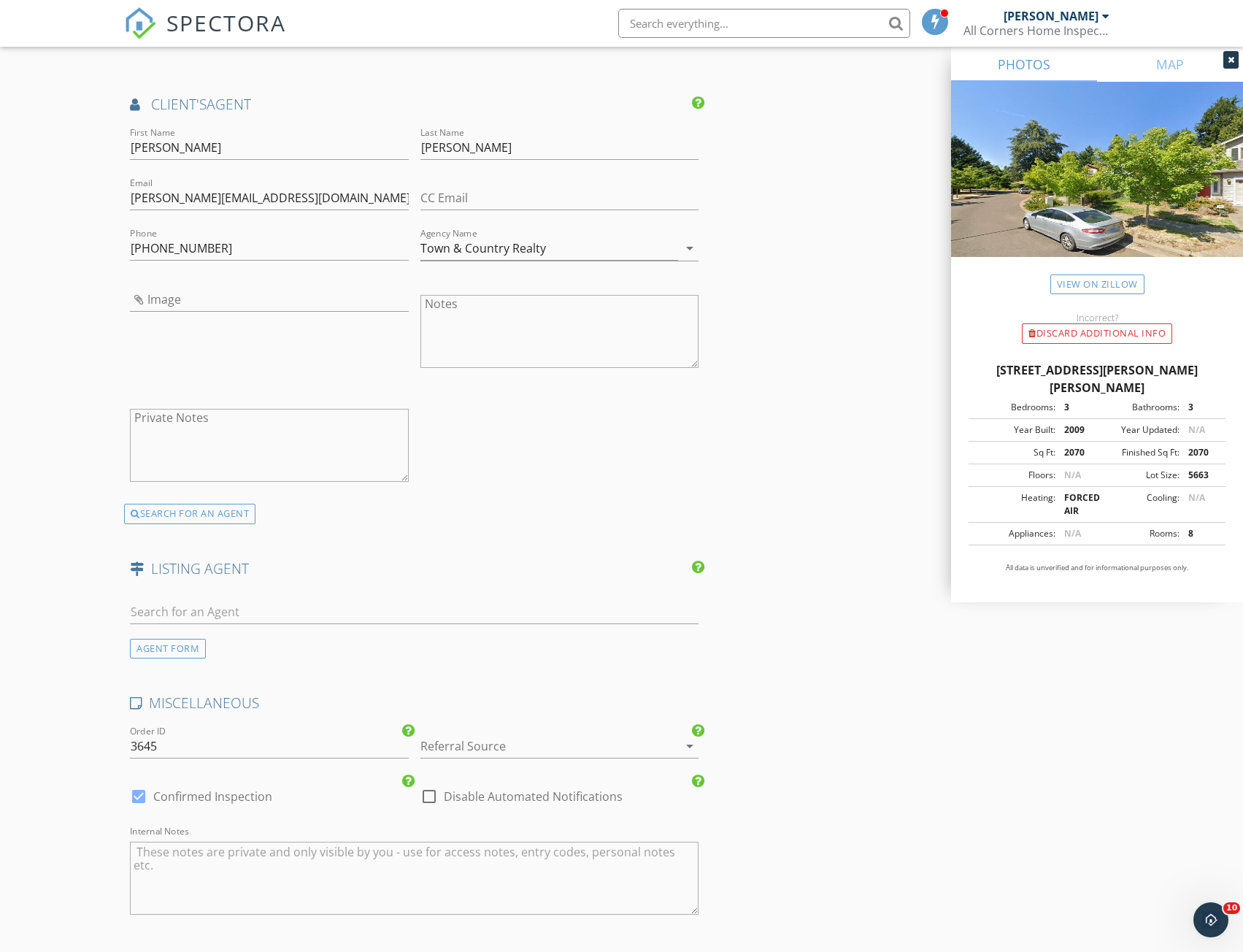
scroll to position [1971, 0]
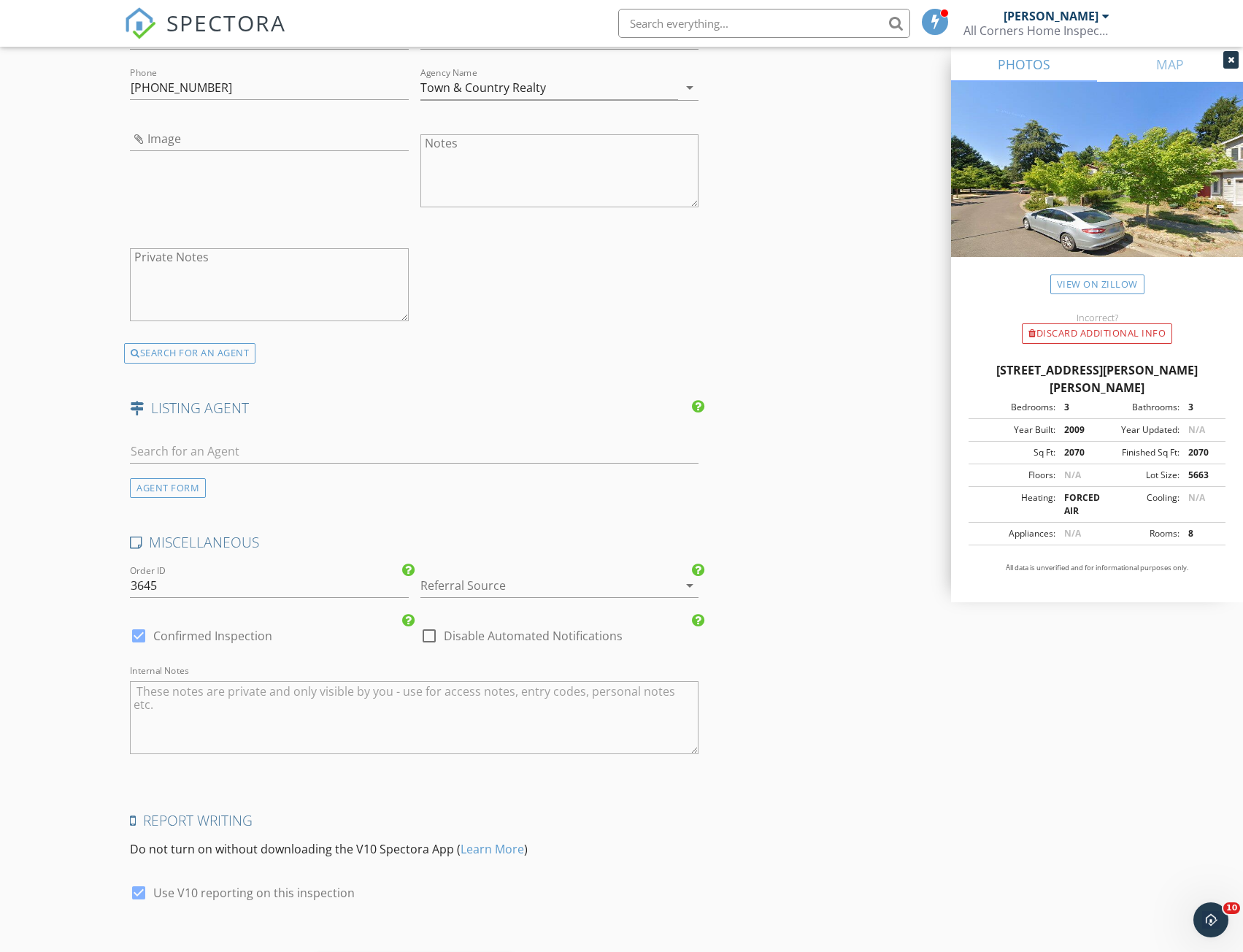
click at [138, 627] on div at bounding box center [139, 636] width 25 height 25
checkbox input "false"
checkbox input "true"
click at [622, 574] on div at bounding box center [539, 586] width 237 height 23
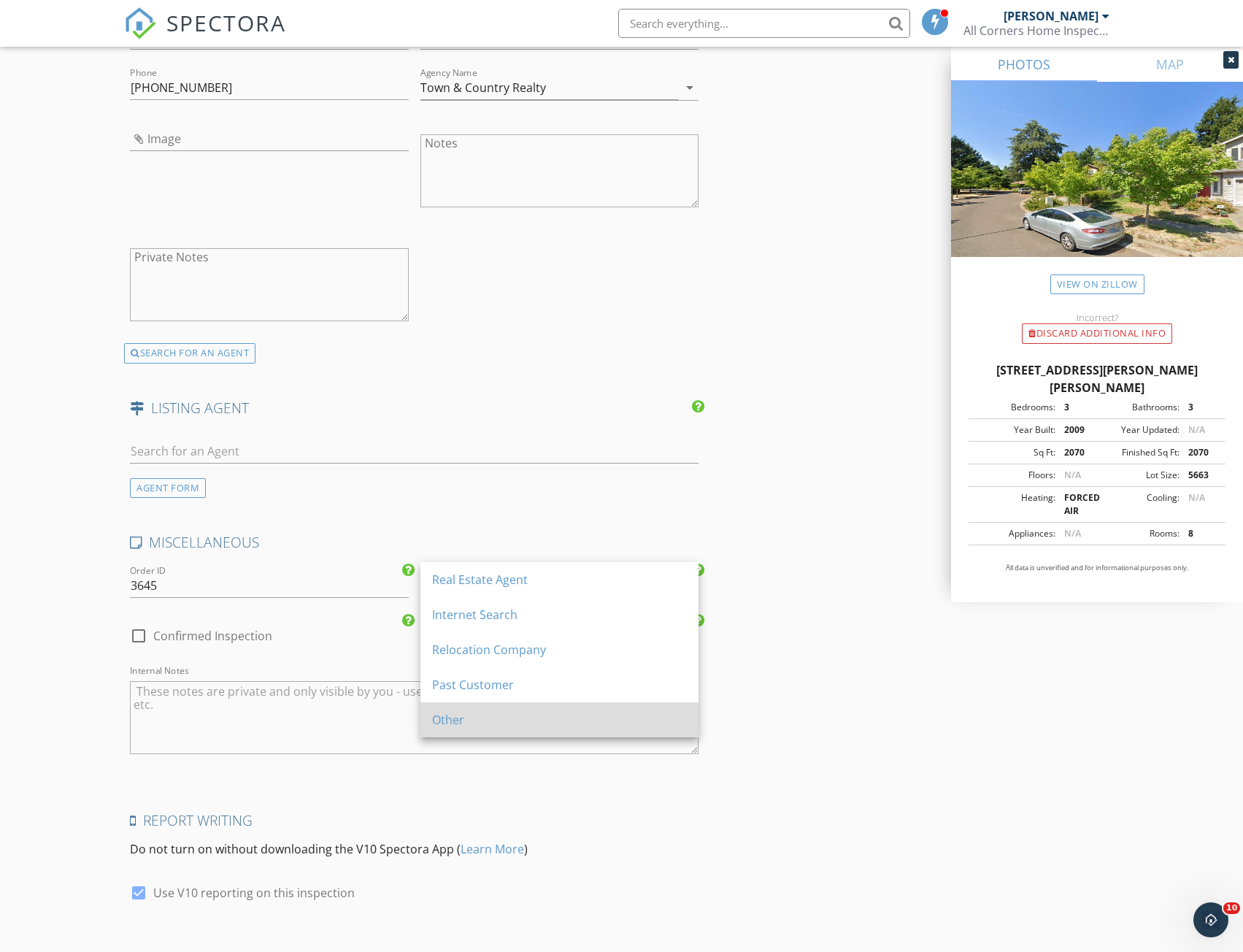
click at [447, 725] on div "Other" at bounding box center [560, 720] width 255 height 18
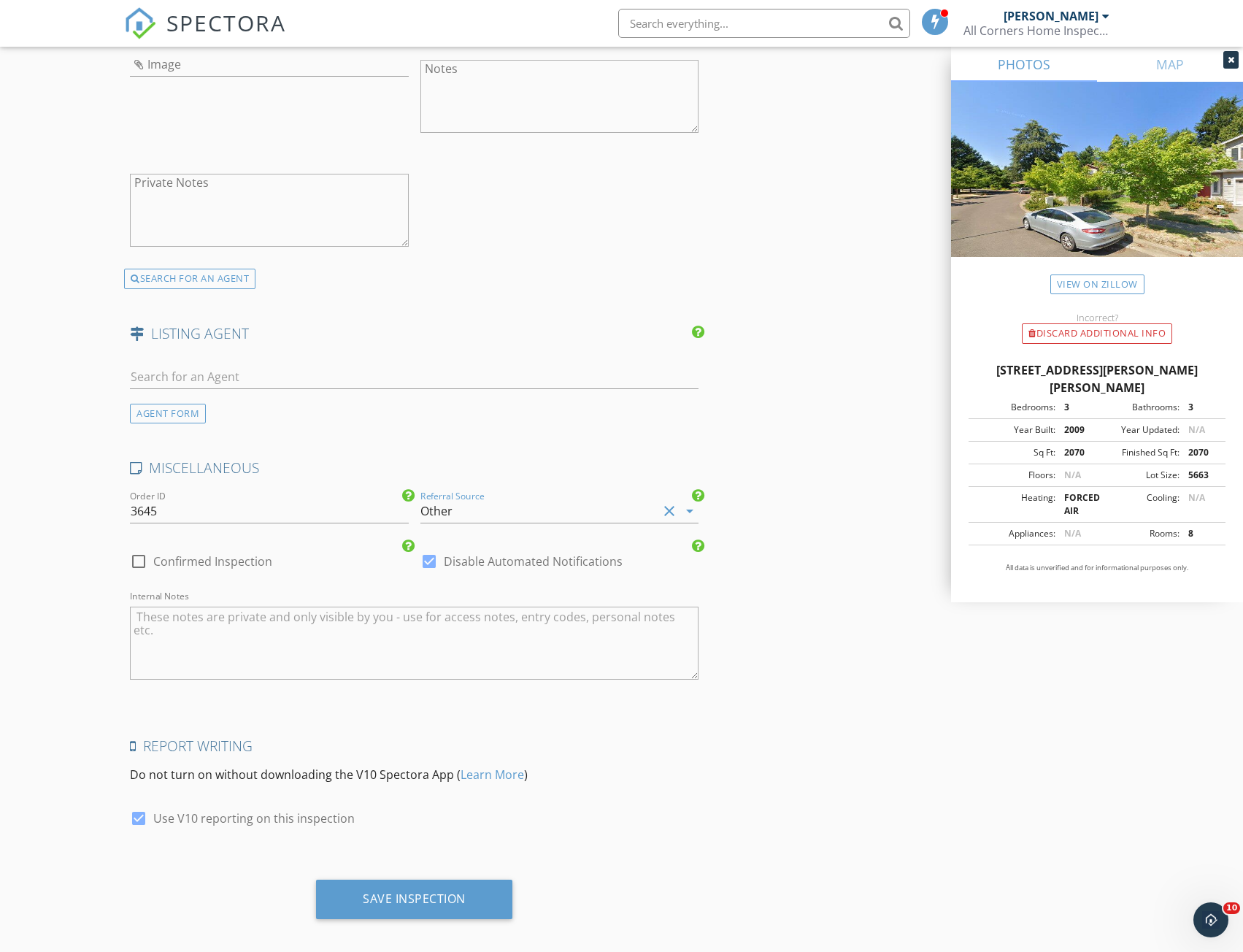
scroll to position [2047, 0]
click at [395, 890] on div "Save Inspection" at bounding box center [414, 897] width 103 height 14
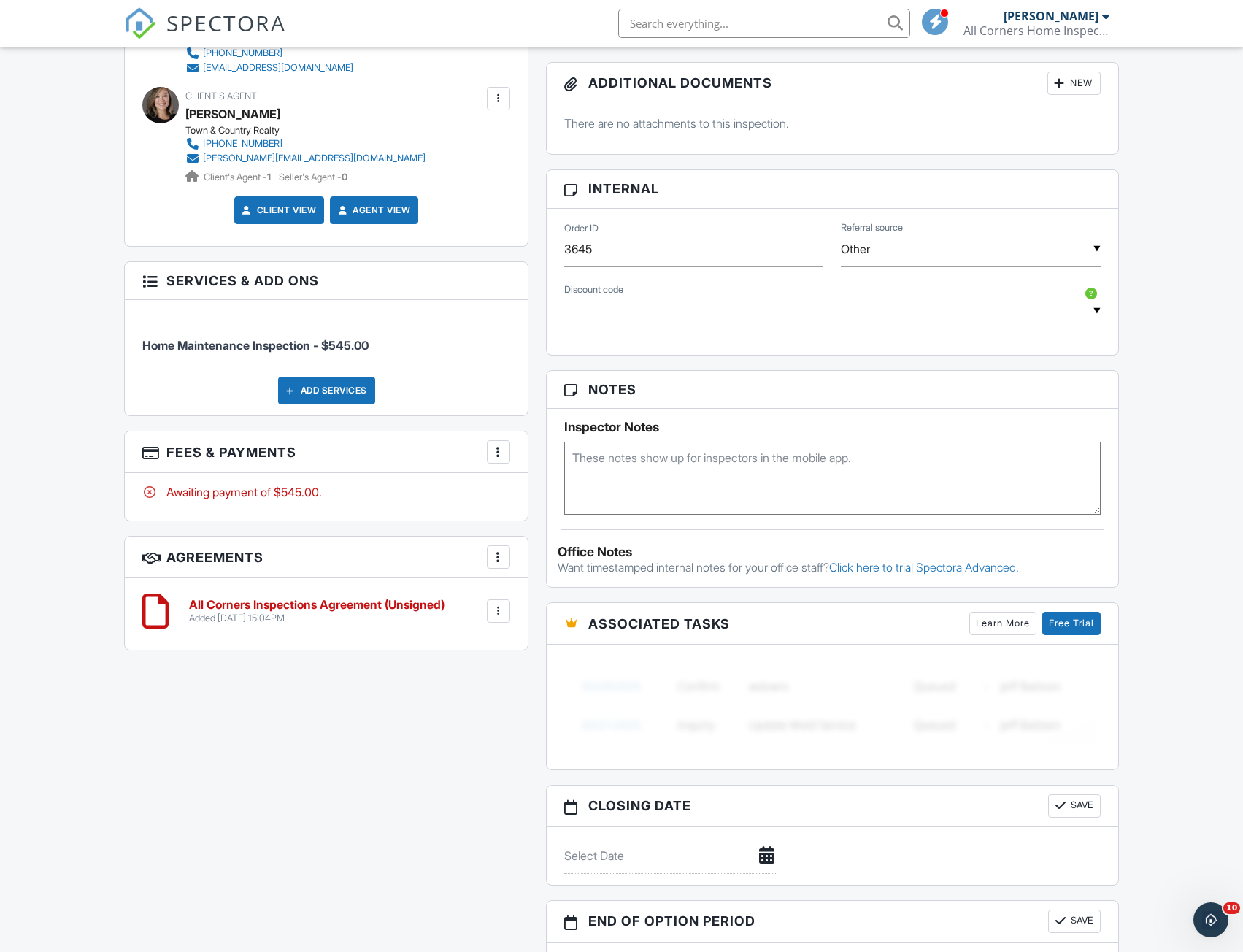
scroll to position [699, 0]
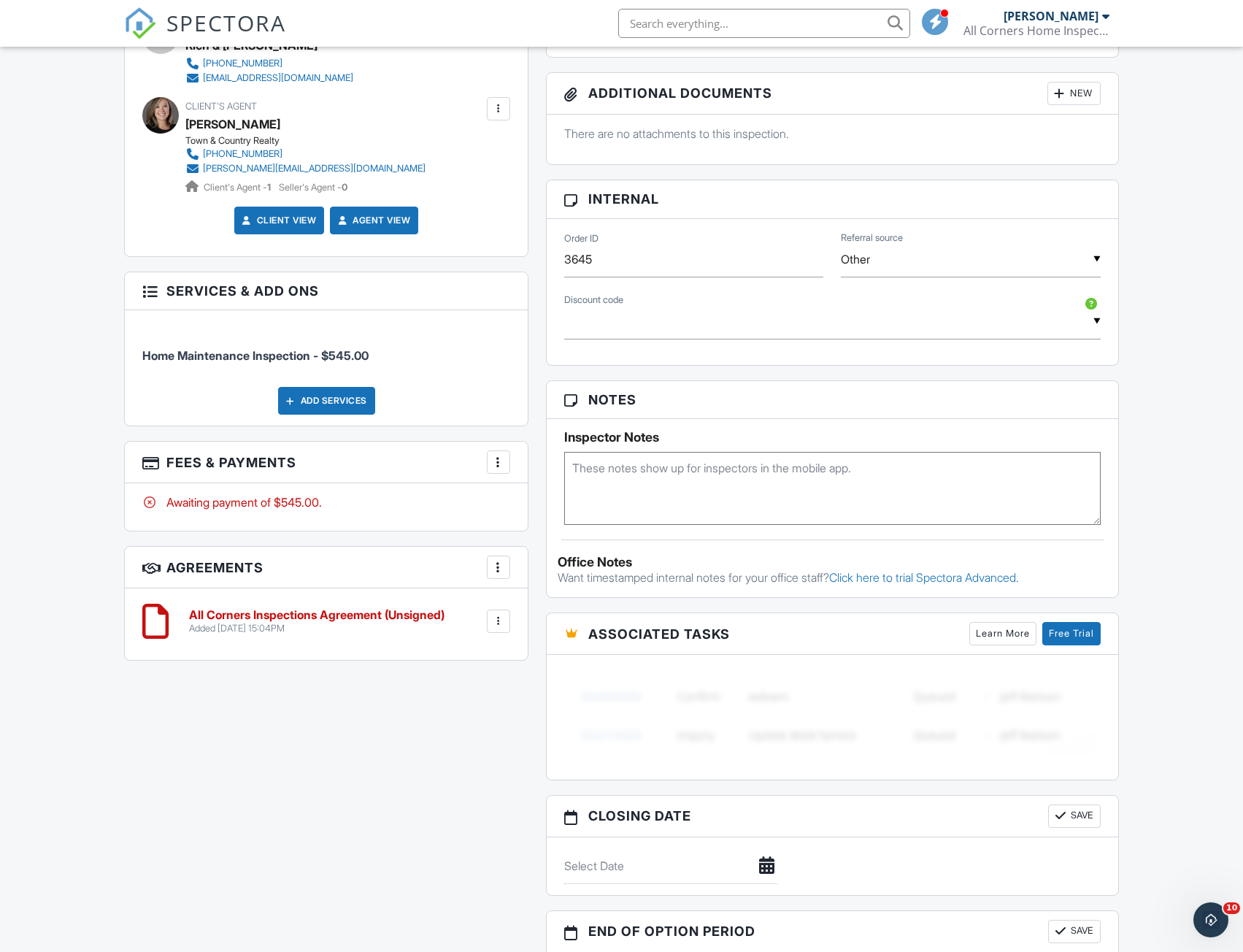
click at [496, 620] on div at bounding box center [499, 622] width 14 height 14
click at [334, 610] on h6 "All Corners Inspections Agreement (Unsigned)" at bounding box center [316, 615] width 255 height 13
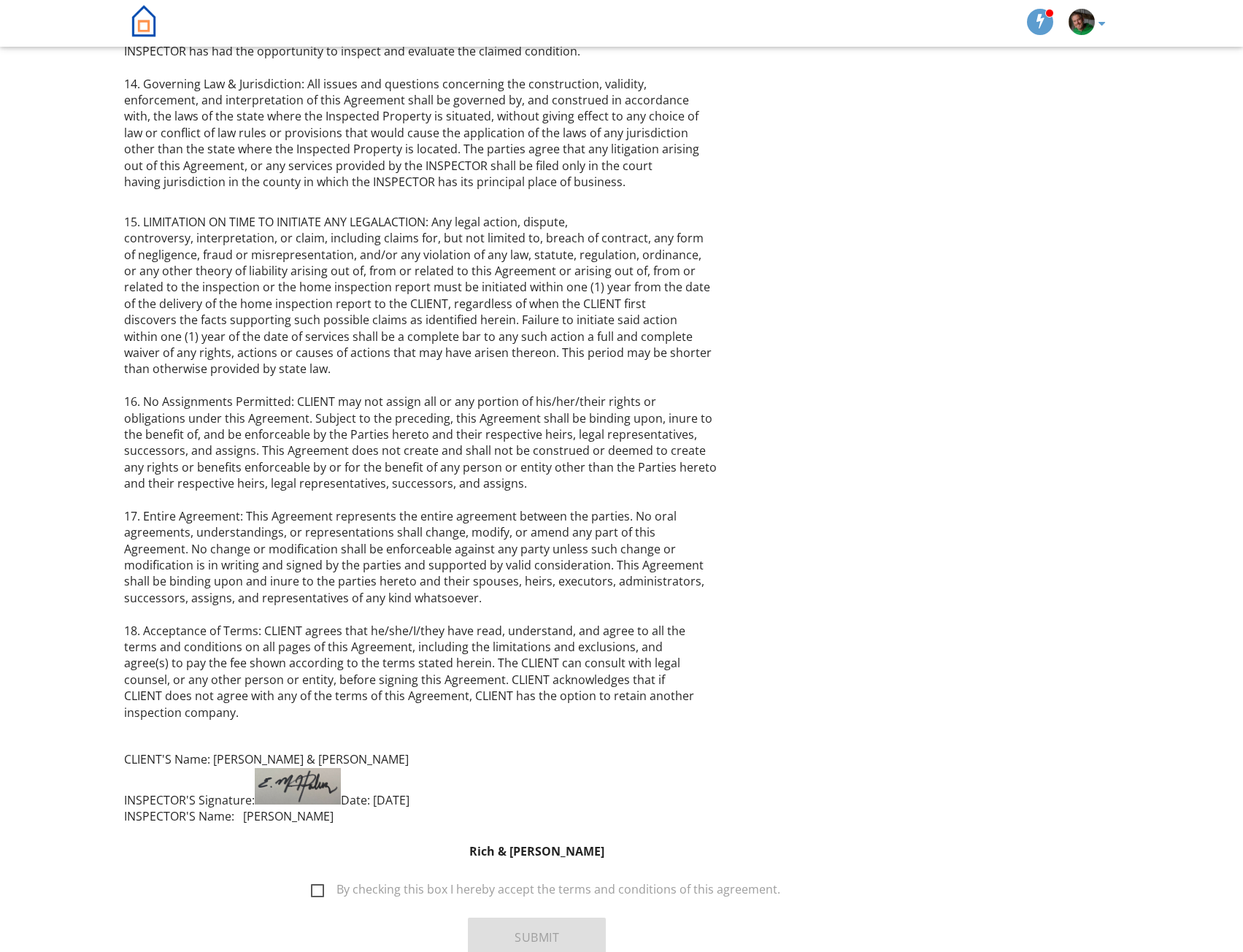
scroll to position [2761, 0]
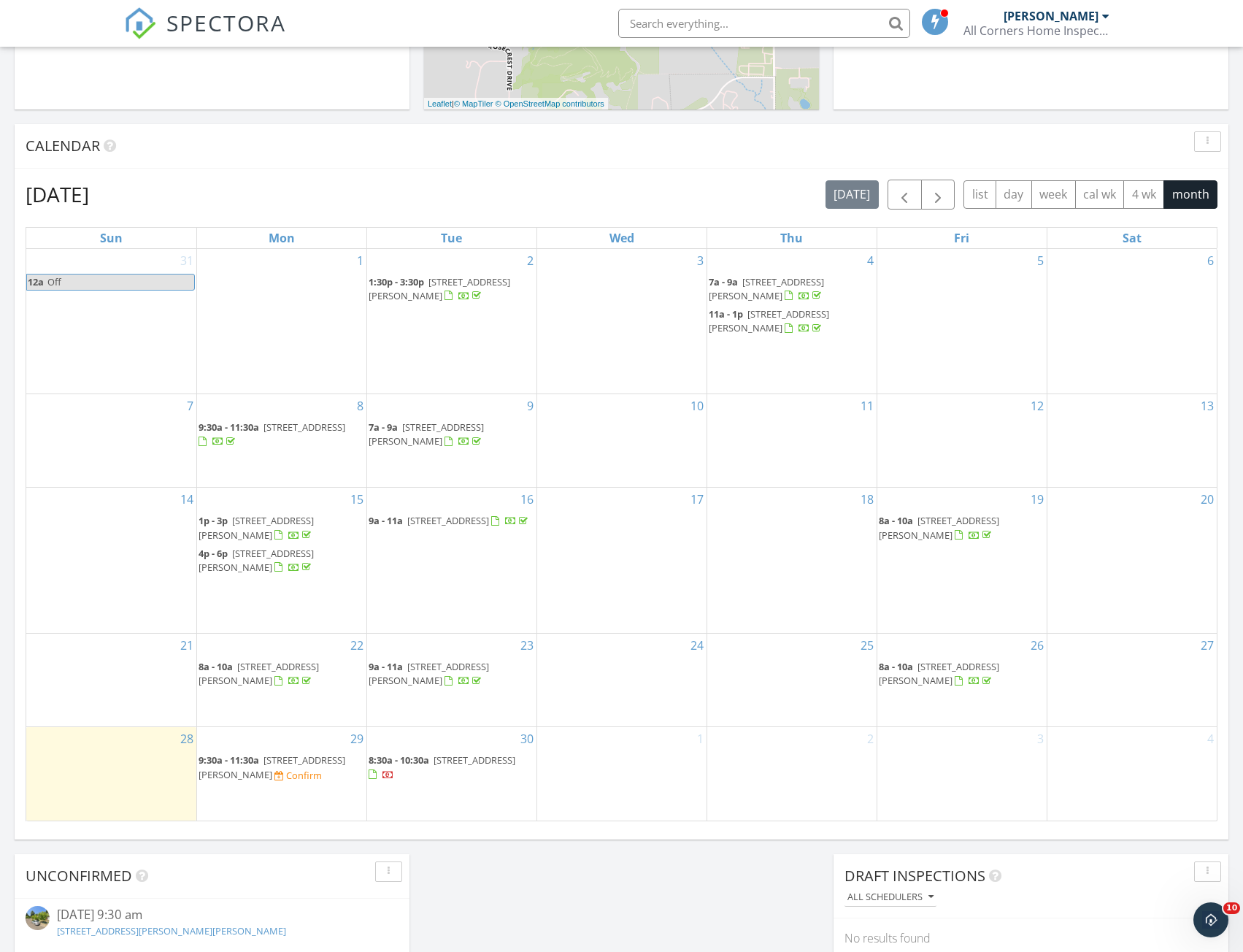
scroll to position [693, 0]
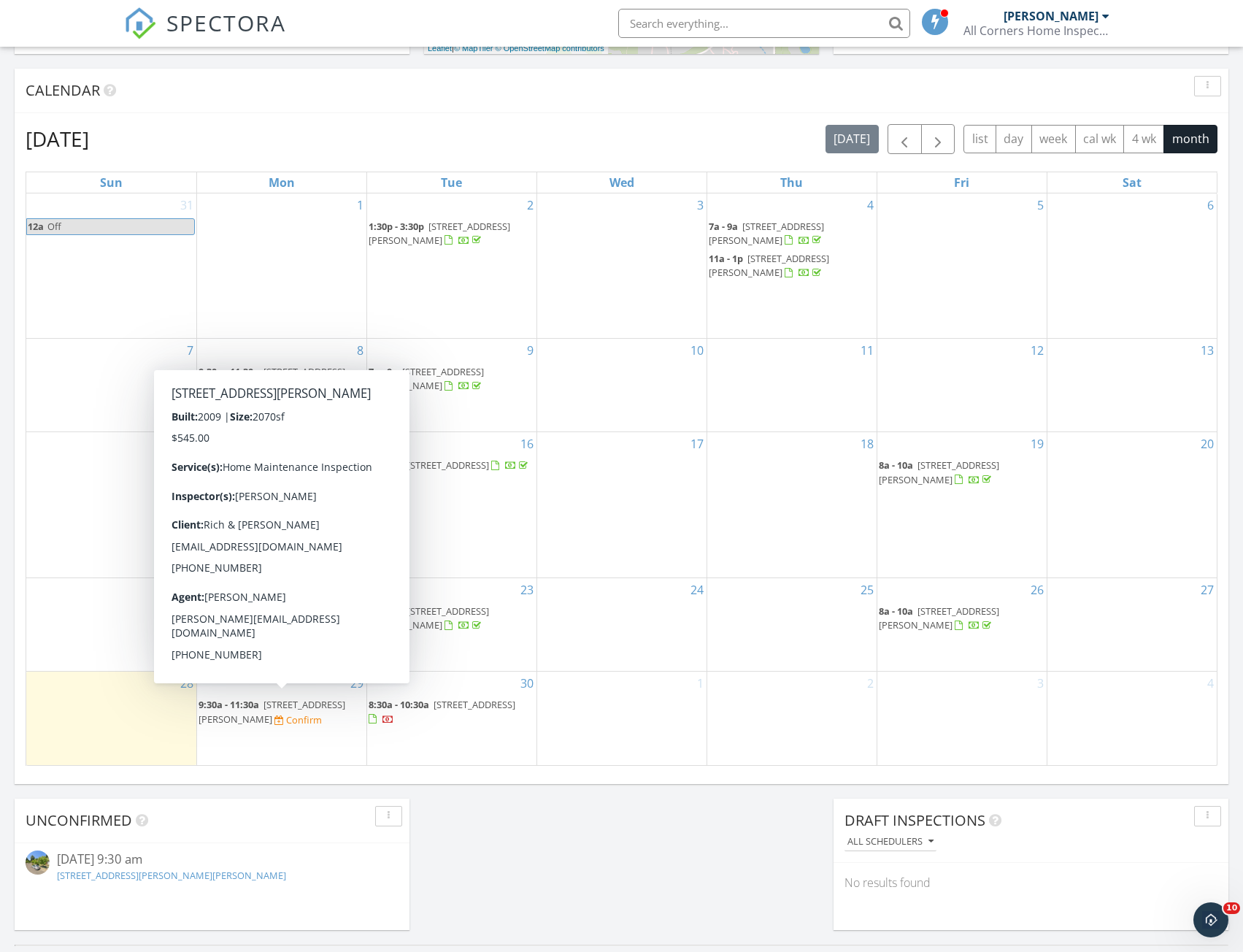
click at [299, 706] on span "3735 SW Deon Dr, Corvallis 97333" at bounding box center [272, 711] width 147 height 27
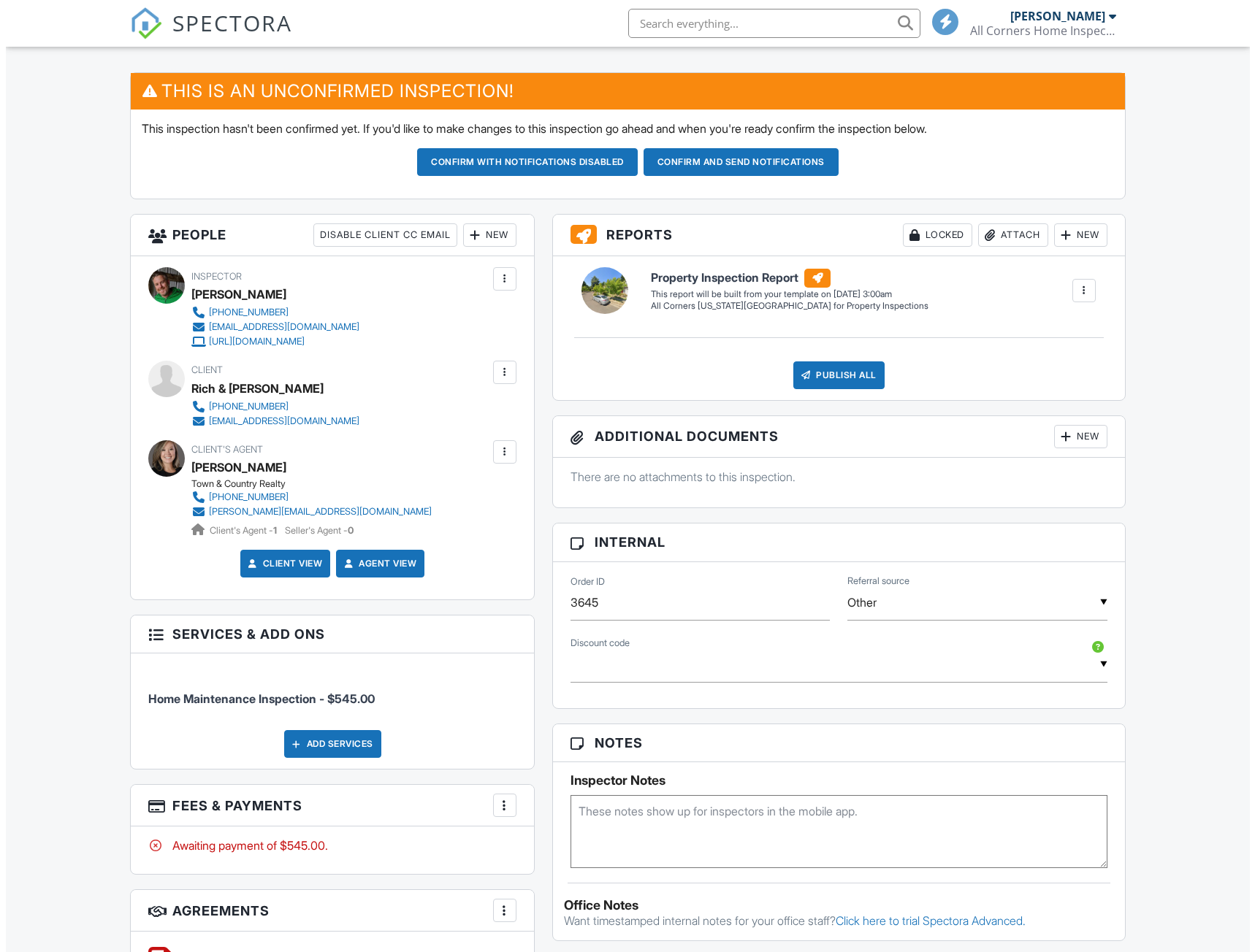
scroll to position [584, 0]
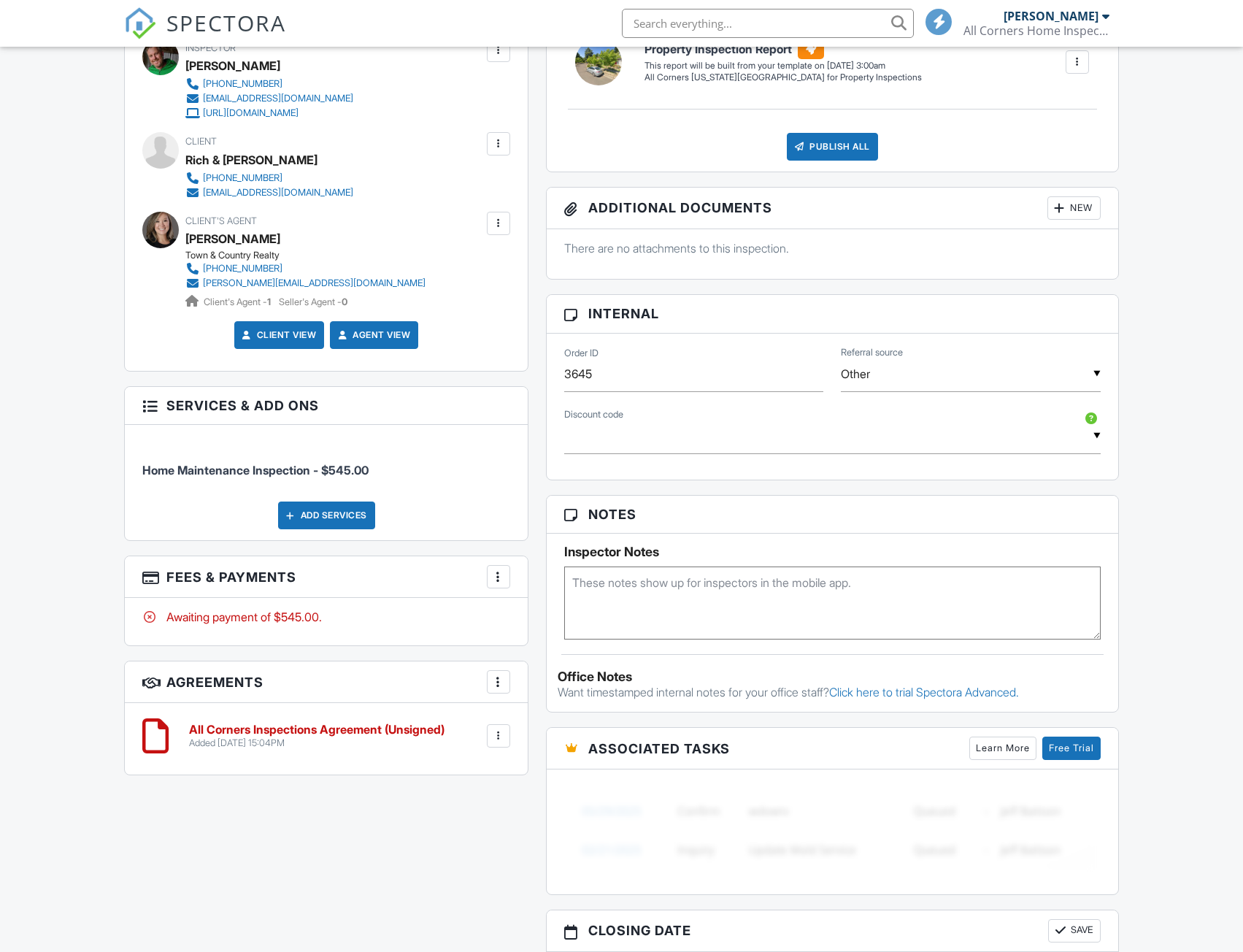
click at [327, 516] on div "Add Services" at bounding box center [327, 515] width 97 height 28
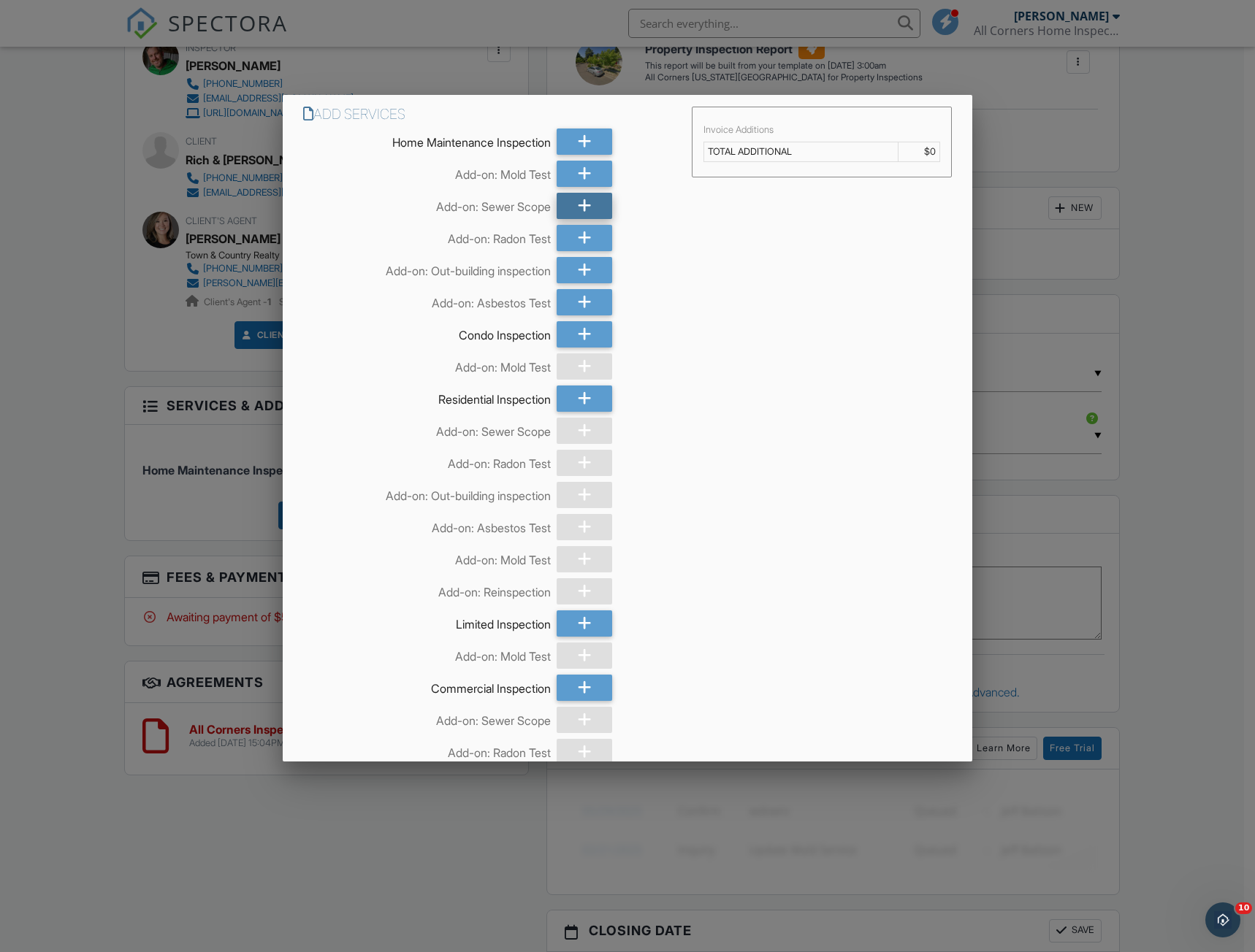
scroll to position [0, 0]
click at [583, 211] on icon at bounding box center [584, 205] width 13 height 26
click at [585, 244] on icon at bounding box center [584, 237] width 13 height 26
click at [640, 238] on icon at bounding box center [645, 238] width 13 height 26
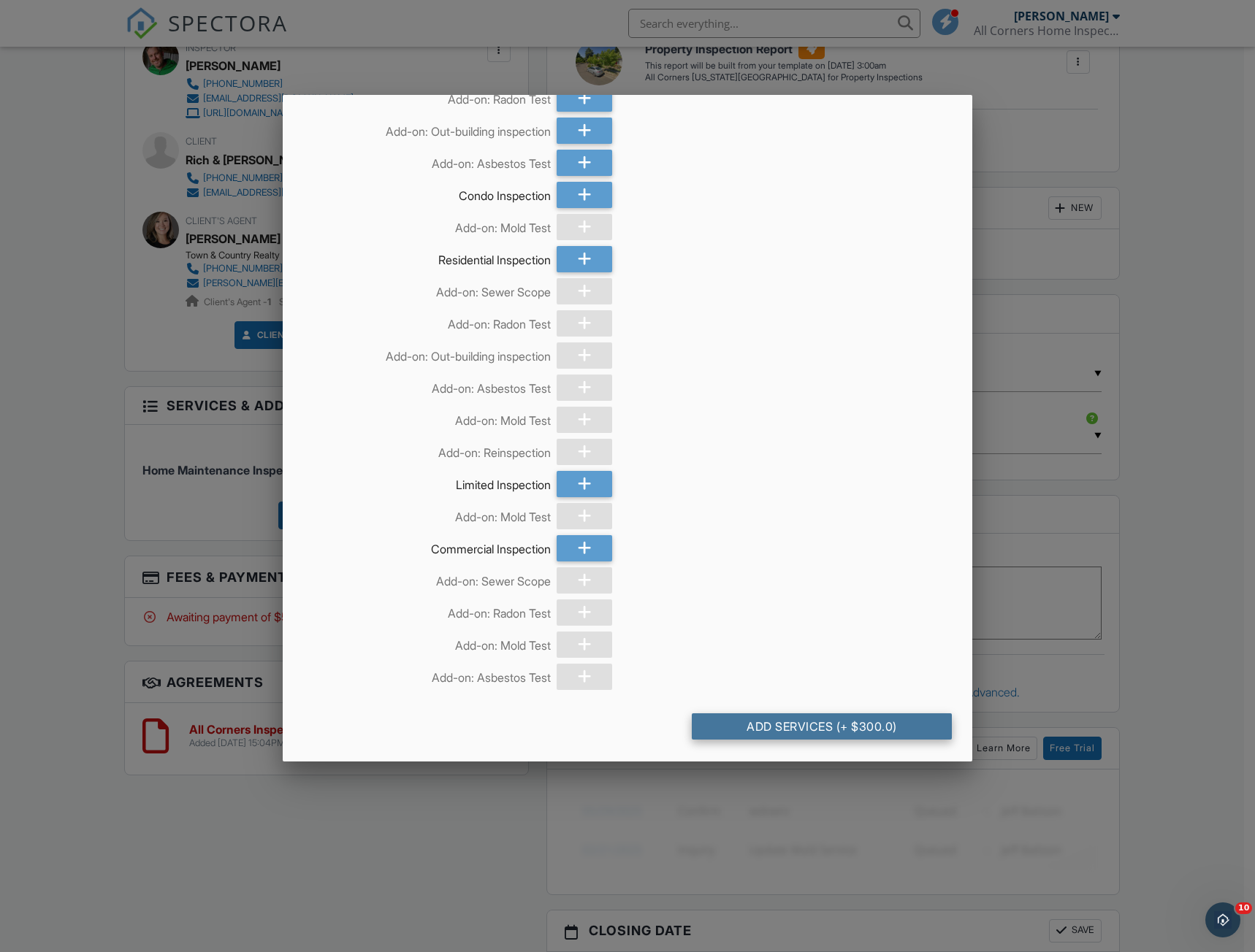
click at [794, 725] on div "Add Services (+ $300.0)" at bounding box center [821, 726] width 260 height 26
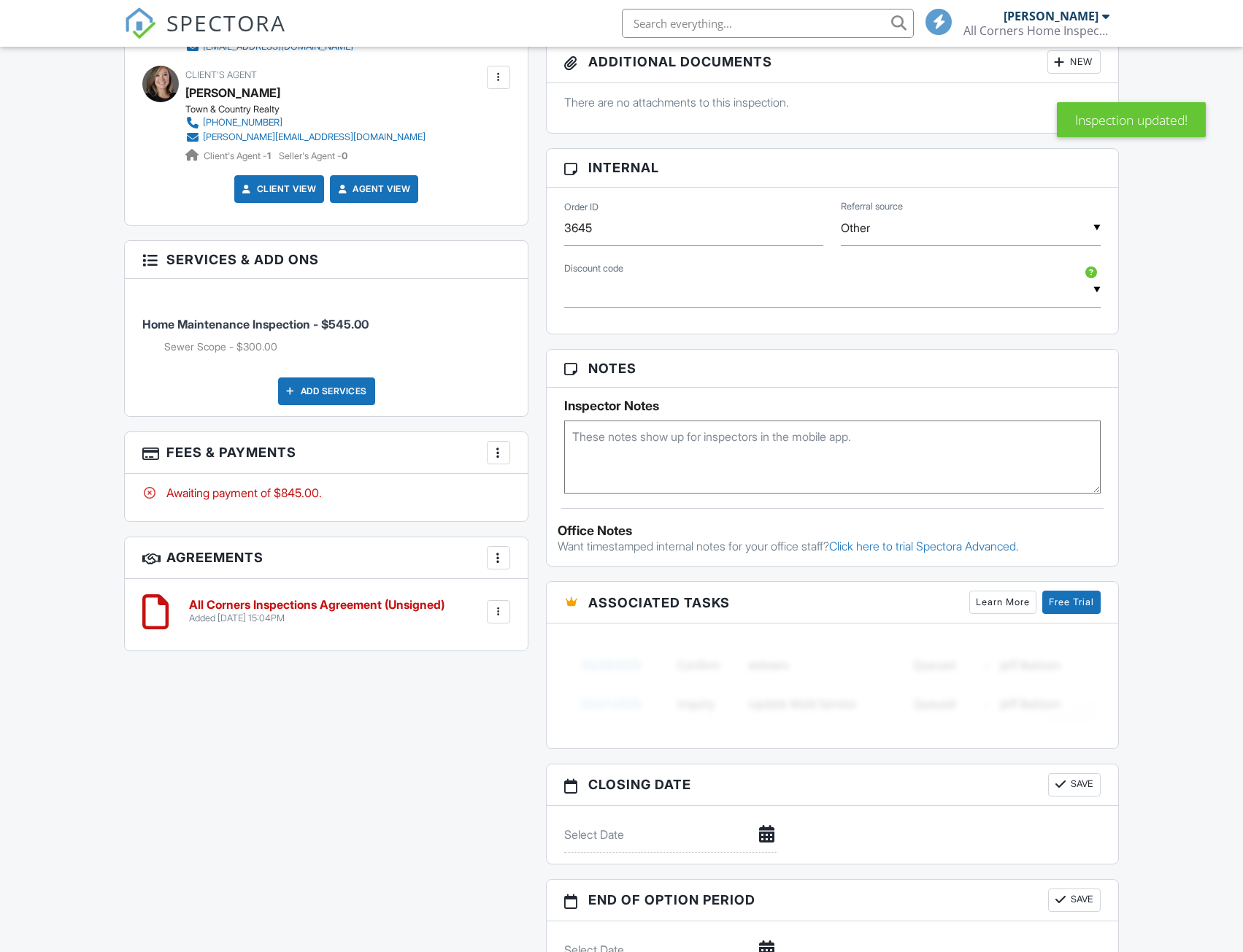
click at [502, 455] on div at bounding box center [499, 452] width 14 height 14
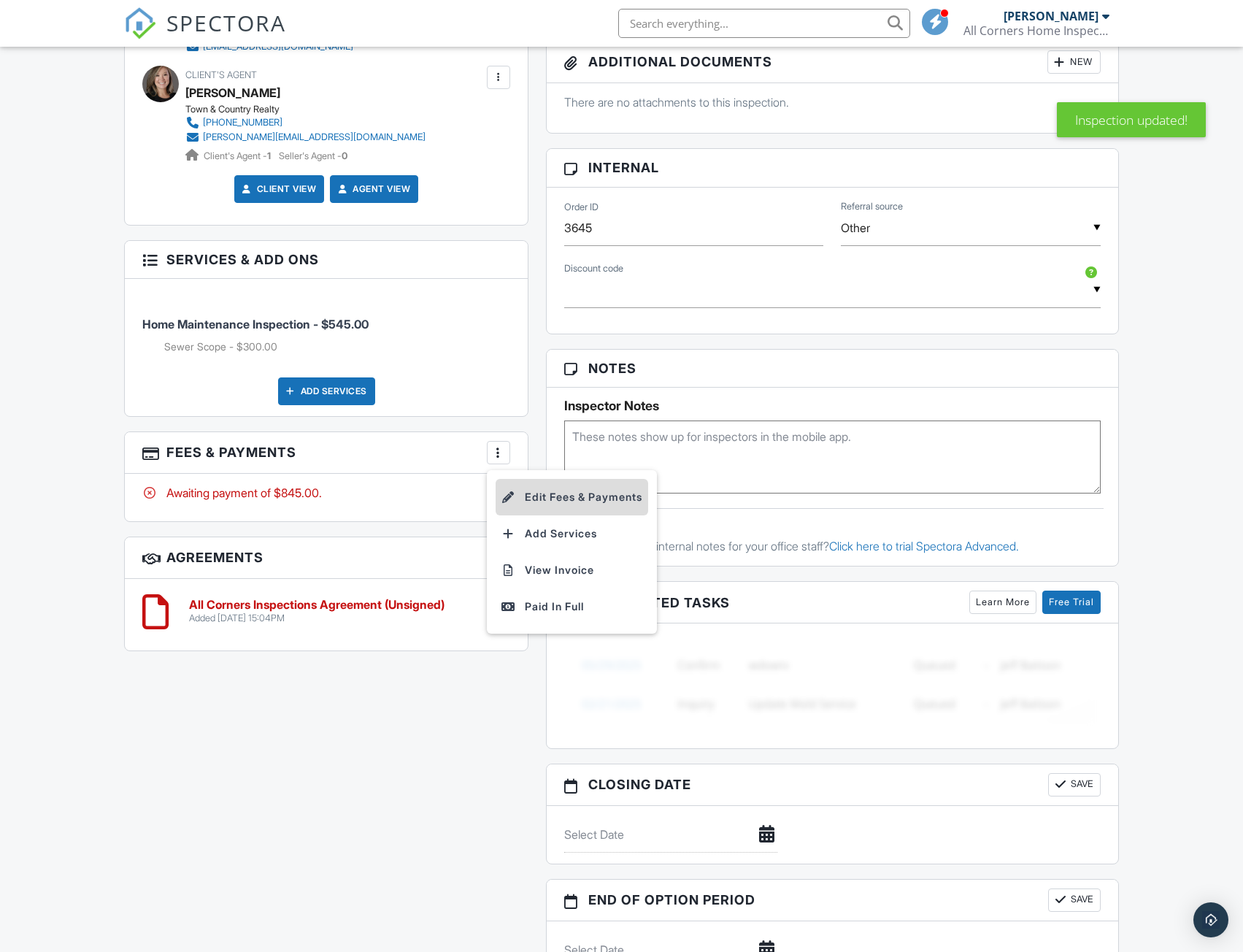
click at [546, 485] on li "Edit Fees & Payments" at bounding box center [572, 497] width 152 height 37
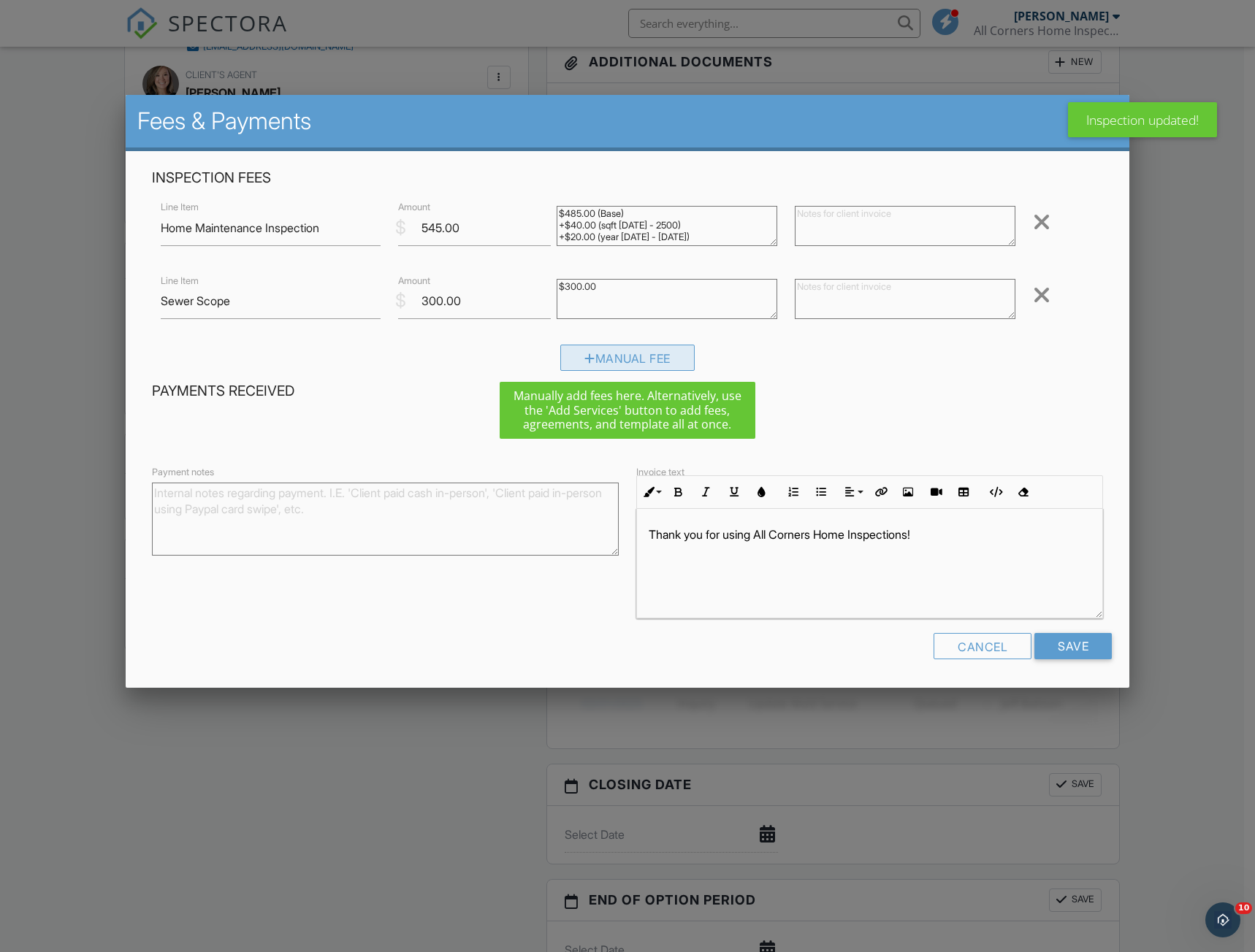
click at [634, 360] on div "Manual Fee" at bounding box center [627, 357] width 134 height 26
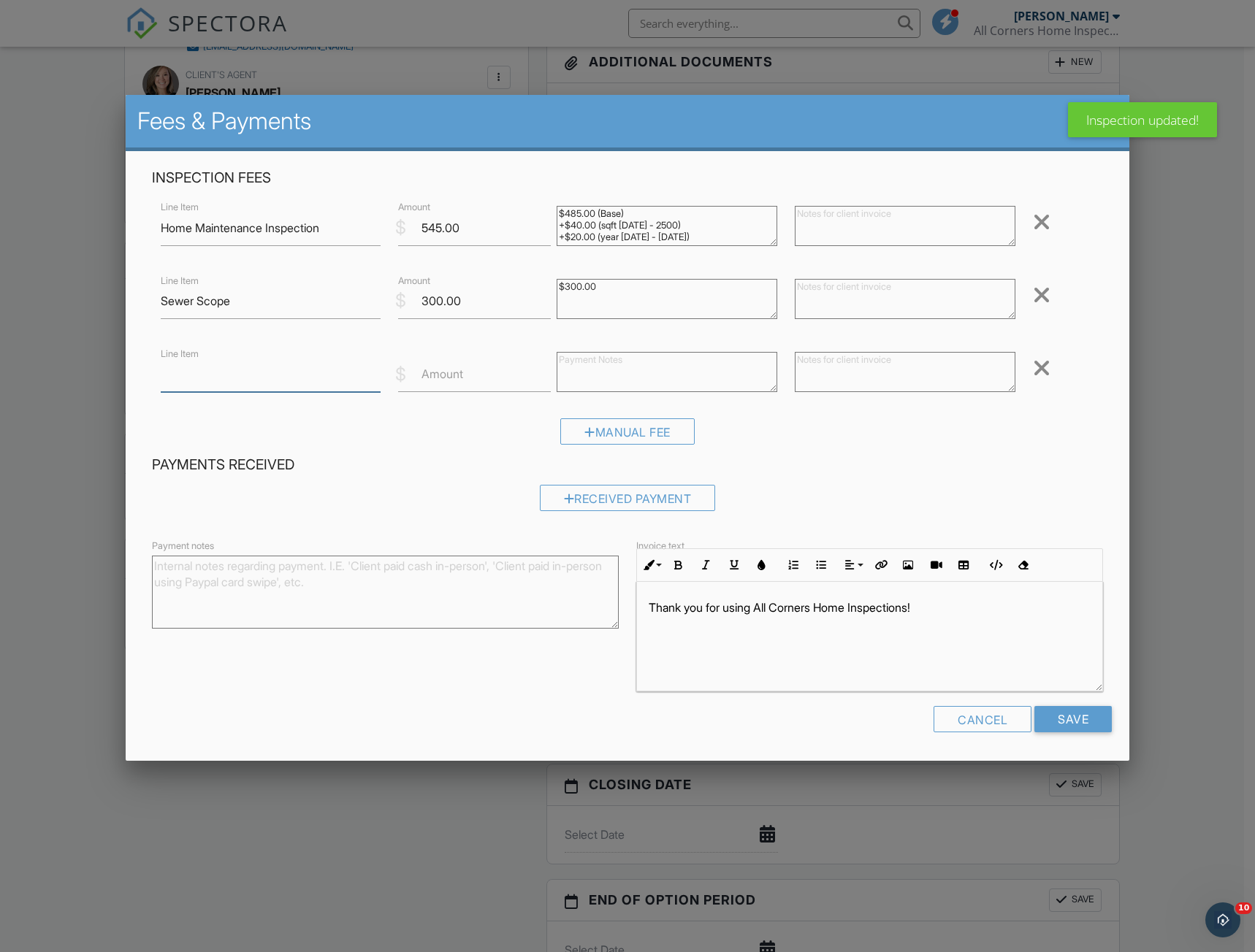
click at [262, 377] on input "Line Item" at bounding box center [271, 374] width 220 height 36
type input "Radon"
type input "175.00"
click at [248, 377] on input "Radon" at bounding box center [271, 374] width 220 height 36
type input "Radon Test"
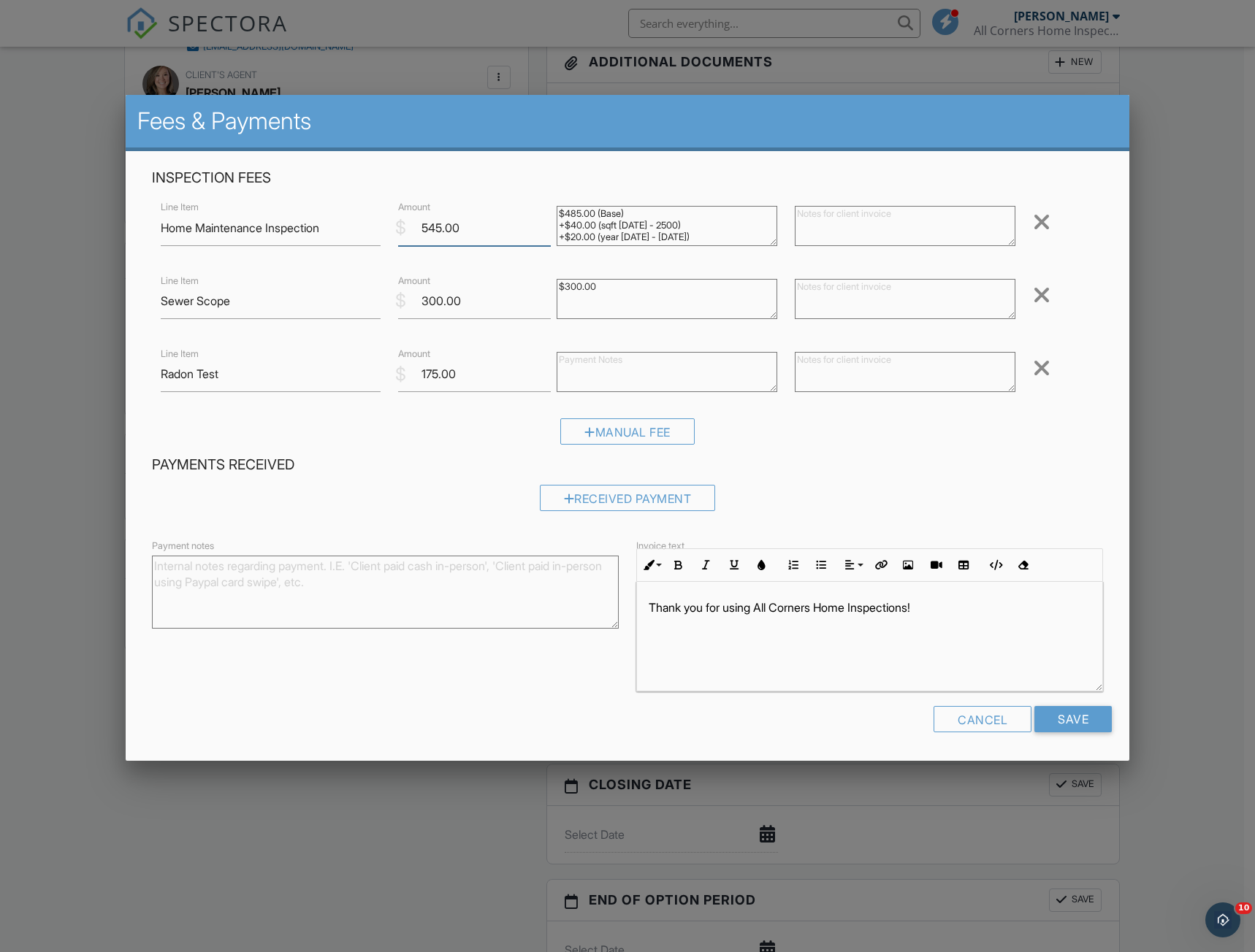
click at [436, 230] on input "545.00" at bounding box center [474, 228] width 152 height 36
type input "525.00"
click at [1068, 483] on div "Payments Received Received Payment" at bounding box center [627, 489] width 968 height 66
click at [1078, 716] on input "Save" at bounding box center [1072, 718] width 77 height 26
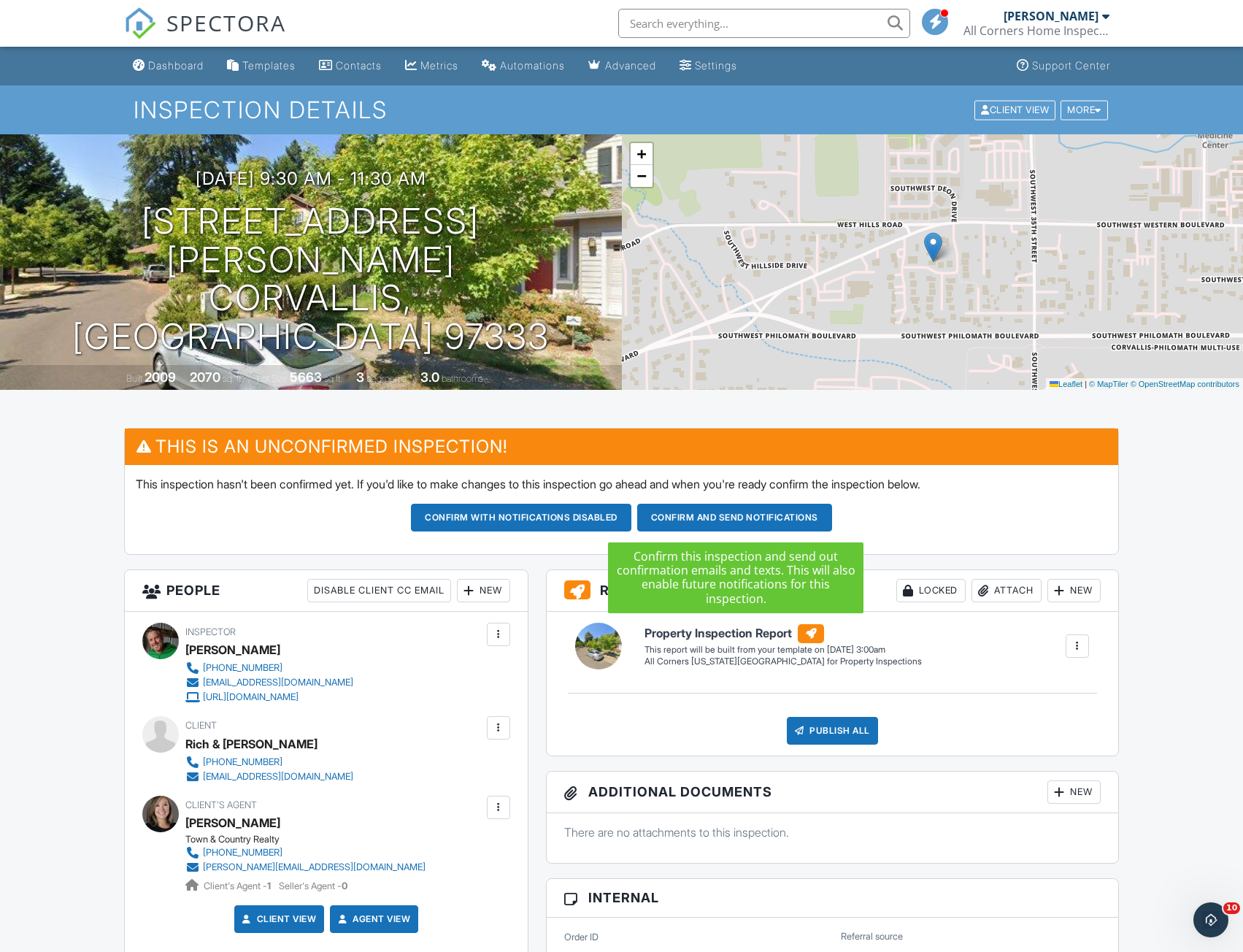
click at [731, 516] on button "Confirm and send notifications" at bounding box center [735, 518] width 195 height 28
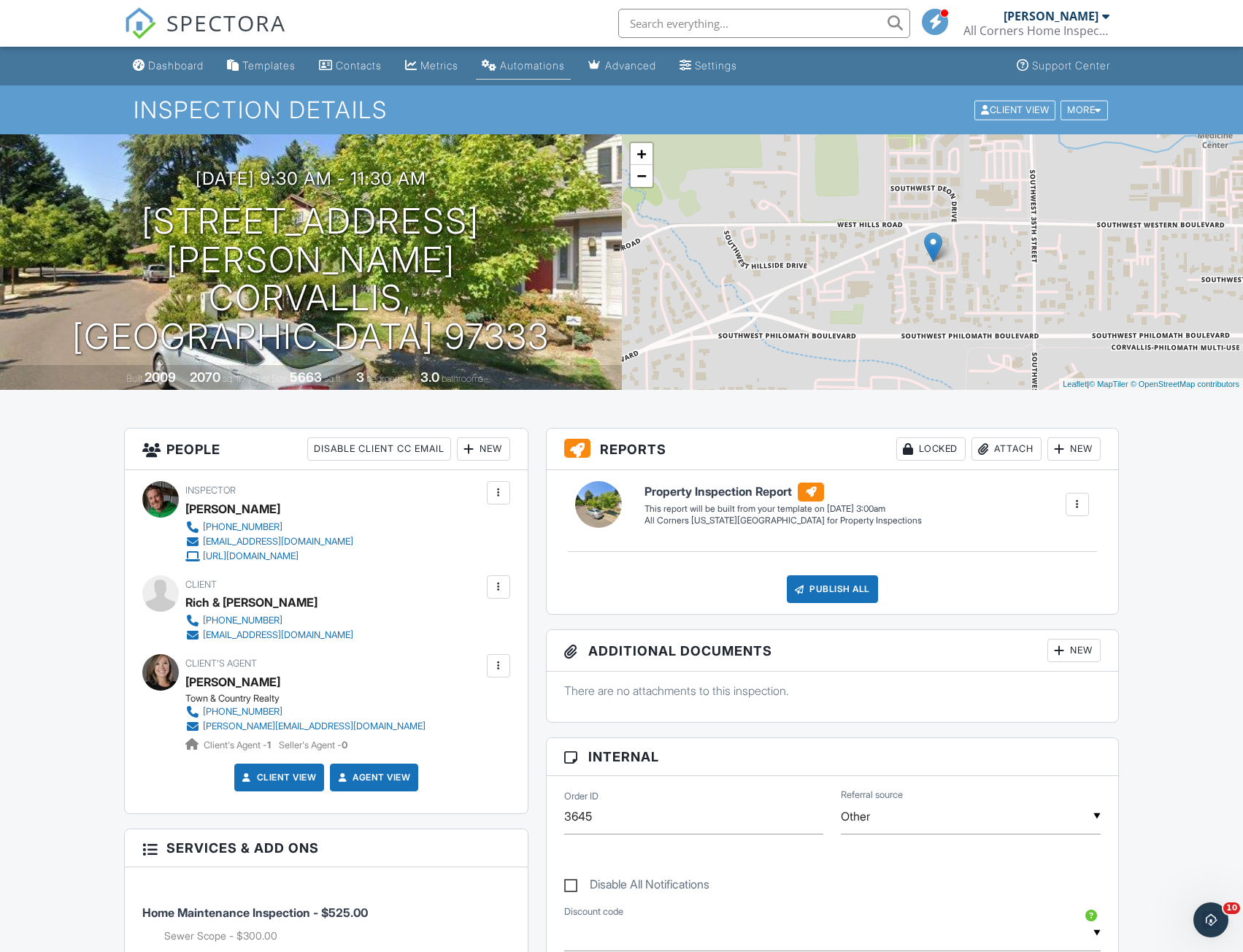
click at [551, 69] on div "Automations" at bounding box center [532, 65] width 65 height 13
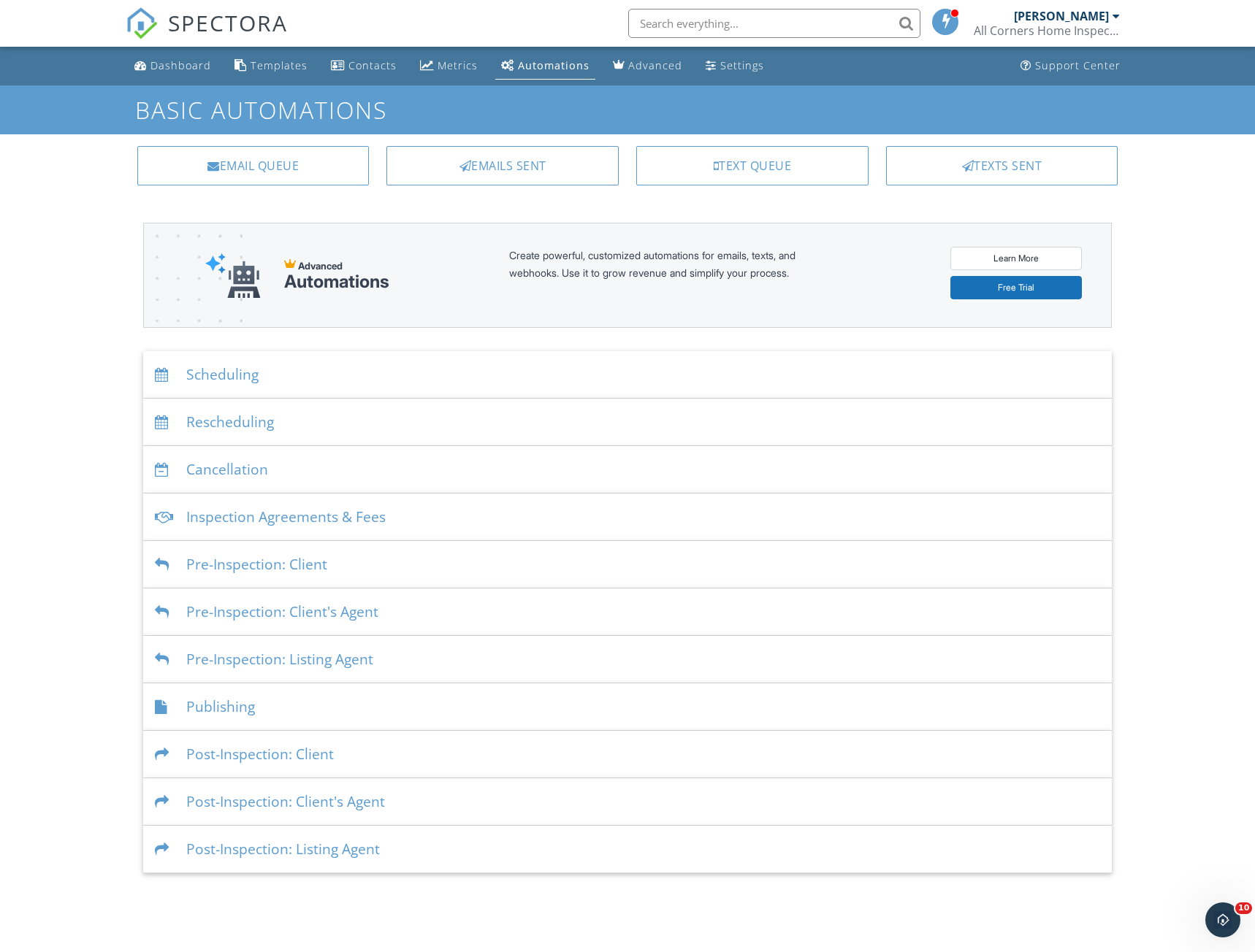
click at [278, 519] on div "Inspection Agreements & Fees" at bounding box center [627, 517] width 968 height 47
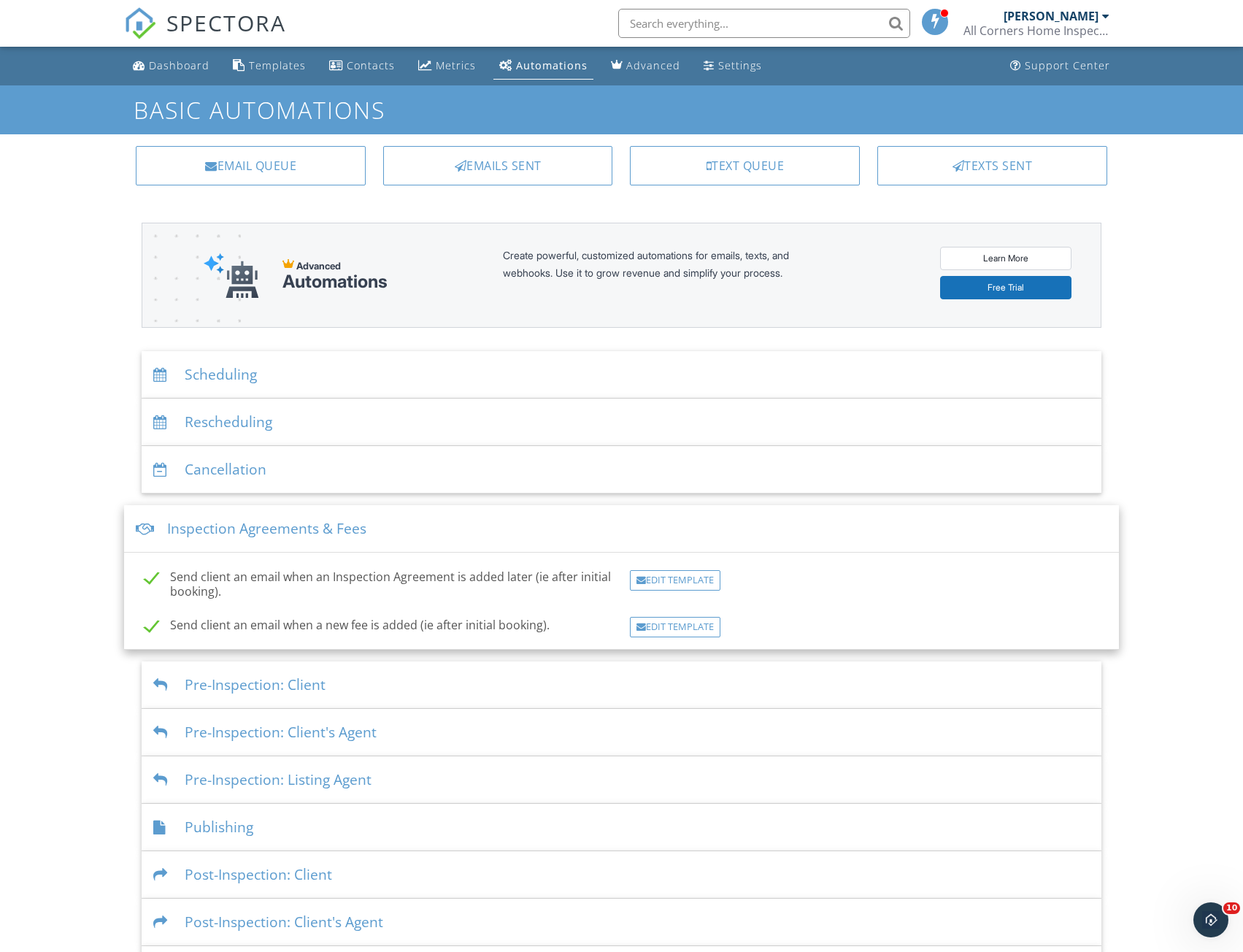
click at [1144, 474] on div "Dashboard Templates Contacts Metrics Automations Advanced Settings Support Cent…" at bounding box center [622, 519] width 1243 height 947
click at [1169, 527] on div "Dashboard Templates Contacts Metrics Automations Advanced Settings Support Cent…" at bounding box center [622, 519] width 1243 height 947
click at [304, 684] on div "Pre-Inspection: Client" at bounding box center [621, 685] width 959 height 47
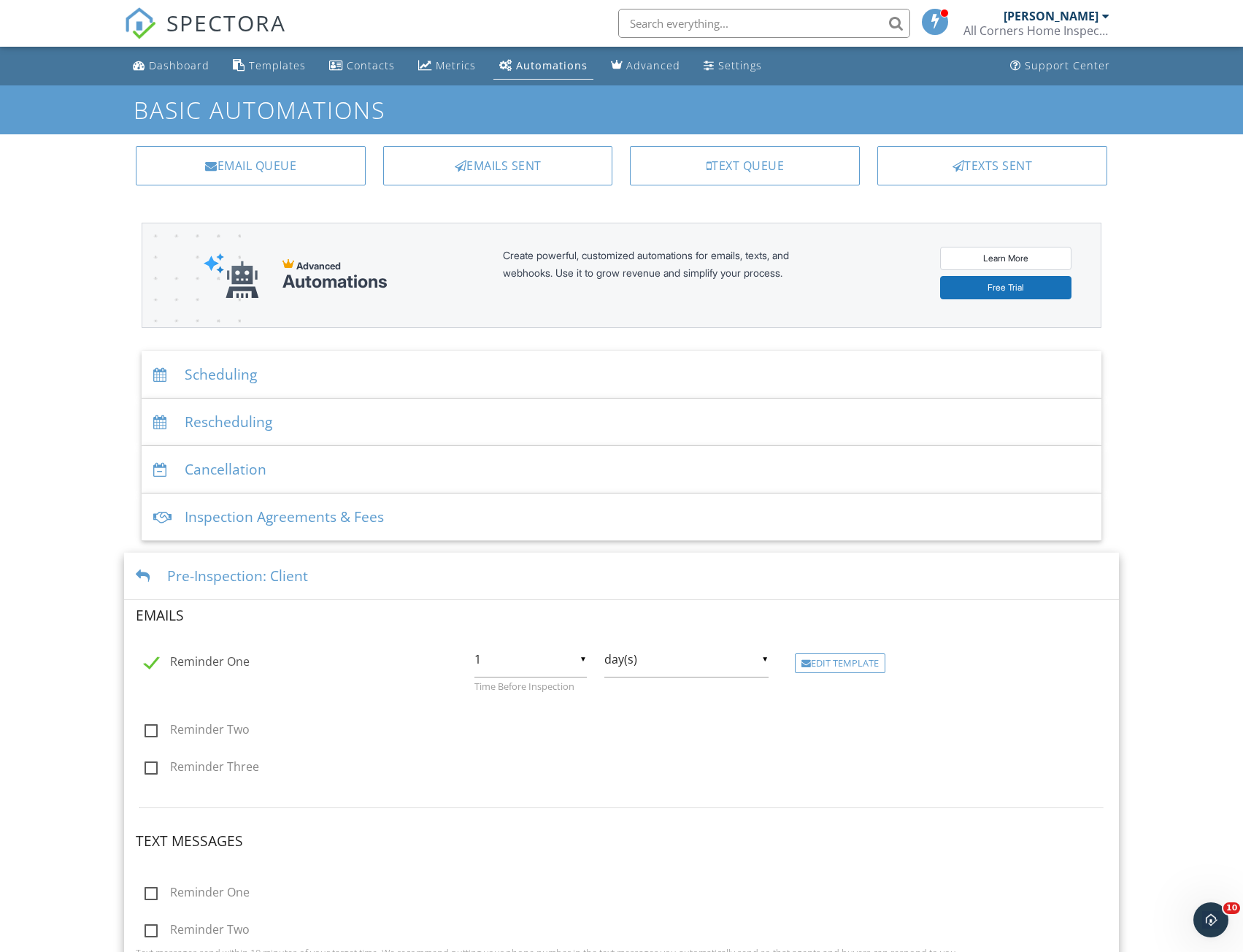
click at [1181, 606] on div "Dashboard Templates Contacts Metrics Automations Advanced Settings Support Cent…" at bounding box center [622, 670] width 1243 height 1247
click at [720, 65] on div "Settings" at bounding box center [740, 64] width 44 height 13
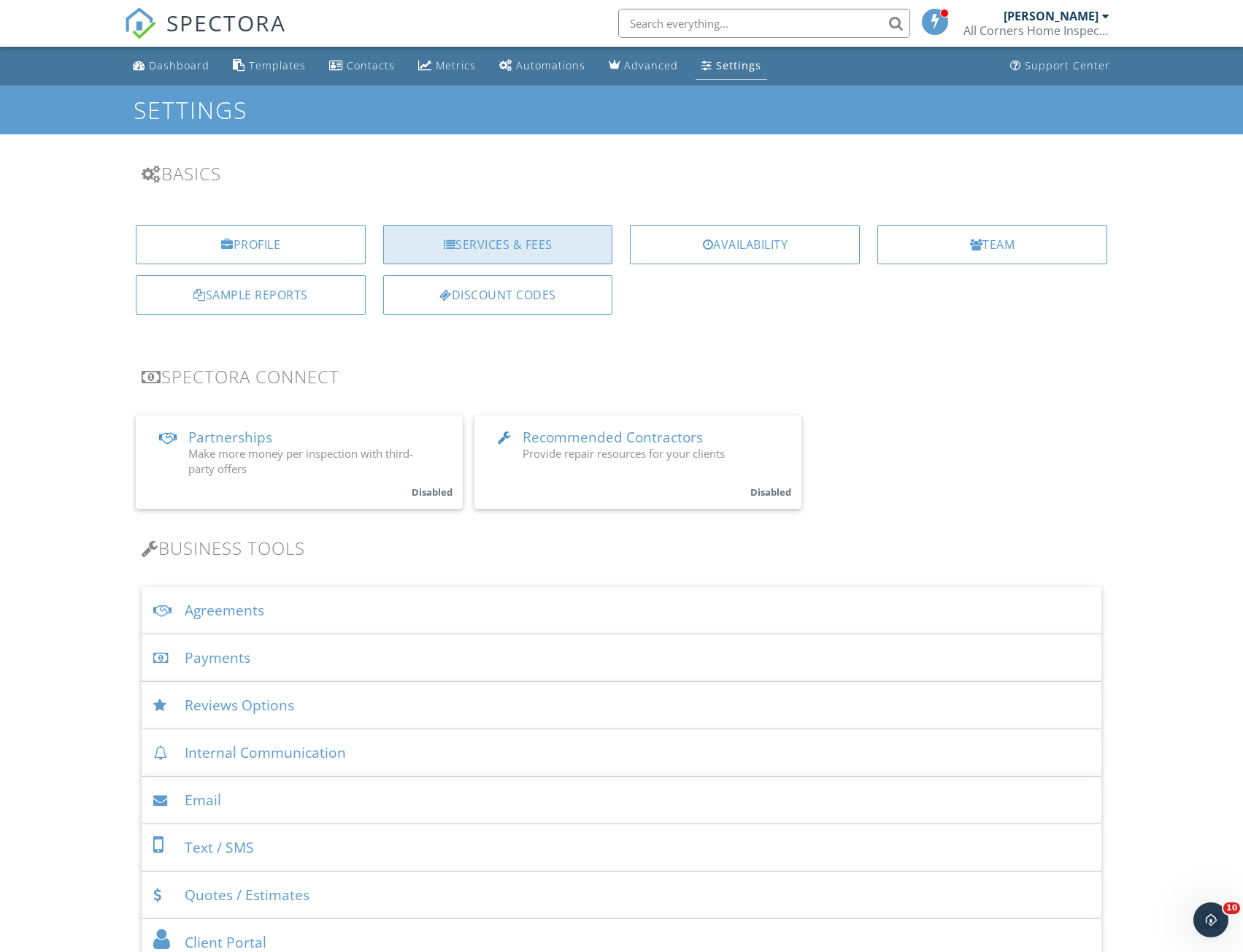
click at [519, 236] on div "Services & Fees" at bounding box center [498, 244] width 230 height 39
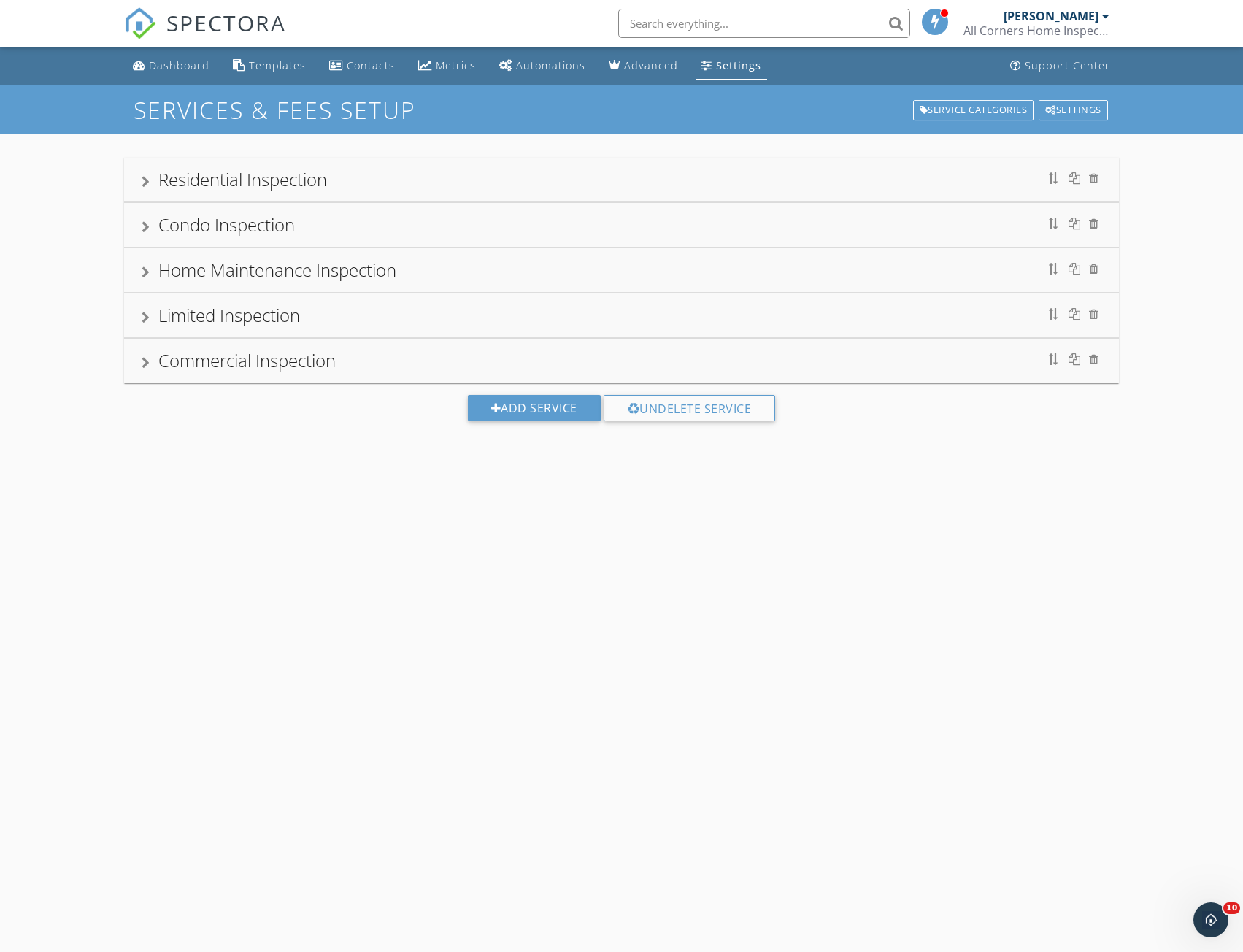
click at [252, 275] on div "Home Maintenance Inspection" at bounding box center [278, 270] width 238 height 24
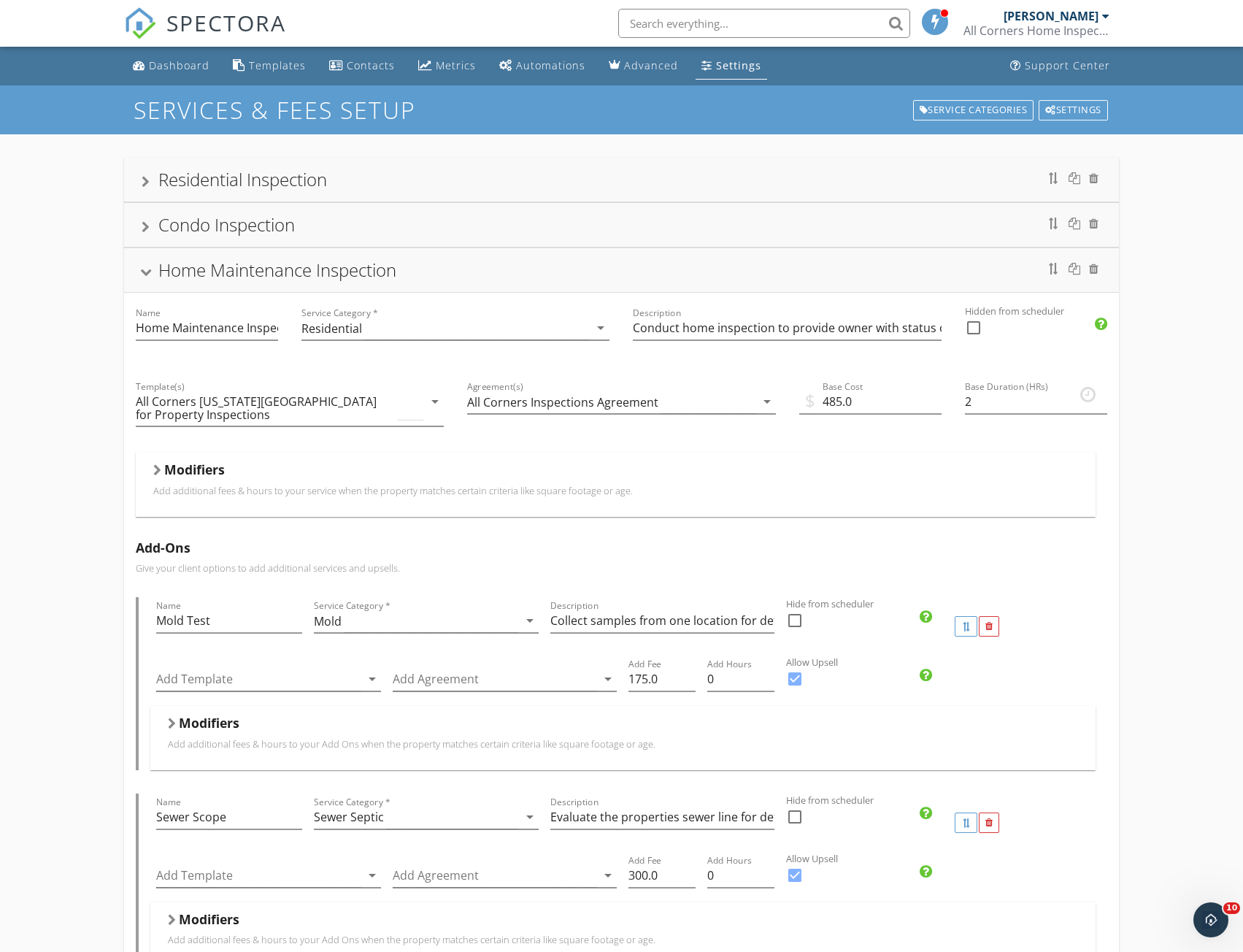
click at [144, 267] on div "Home Maintenance Inspection" at bounding box center [621, 270] width 959 height 26
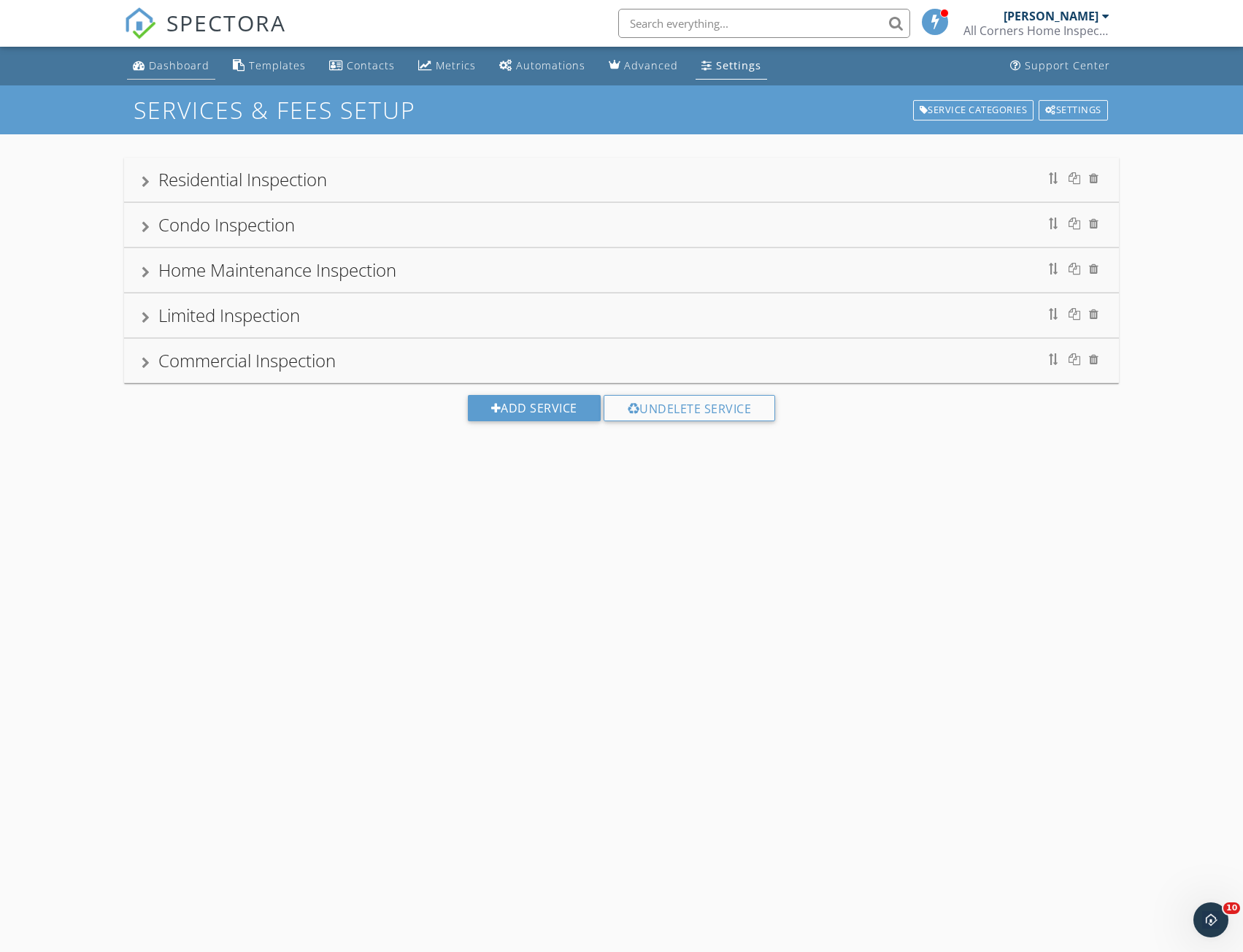
click at [182, 64] on div "Dashboard" at bounding box center [179, 64] width 61 height 13
